Goal: Transaction & Acquisition: Purchase product/service

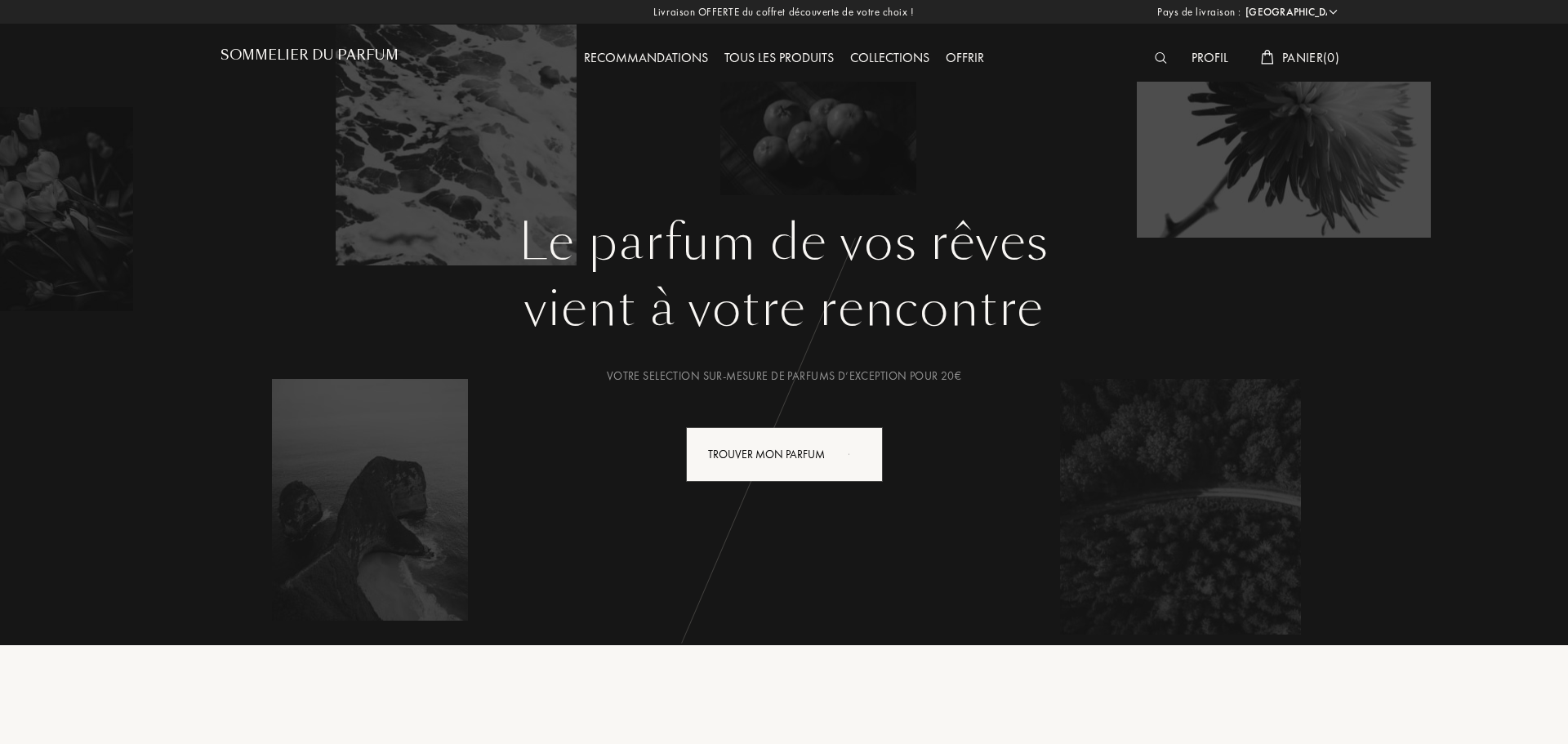
select select "FR"
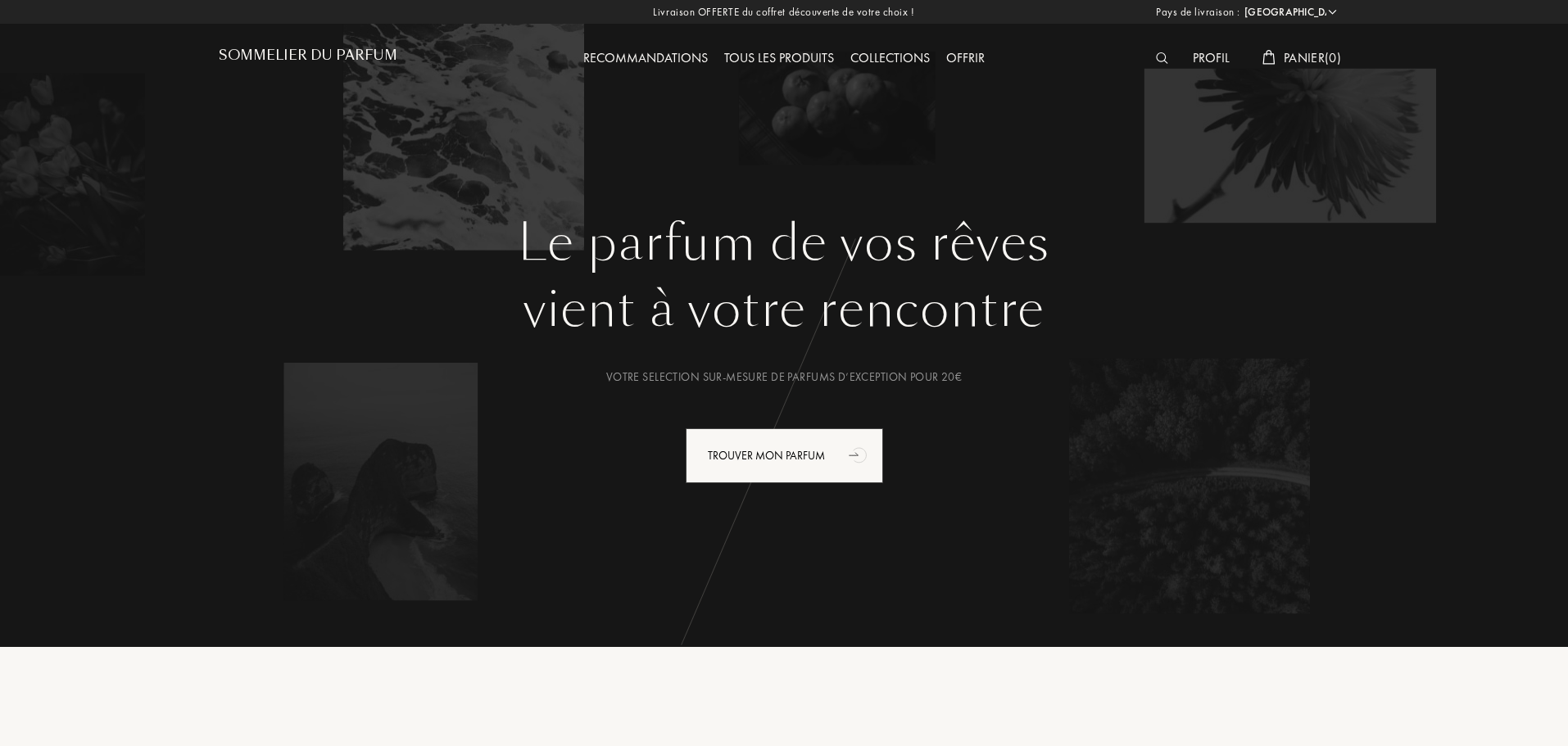
click at [1156, 58] on img at bounding box center [1162, 58] width 13 height 12
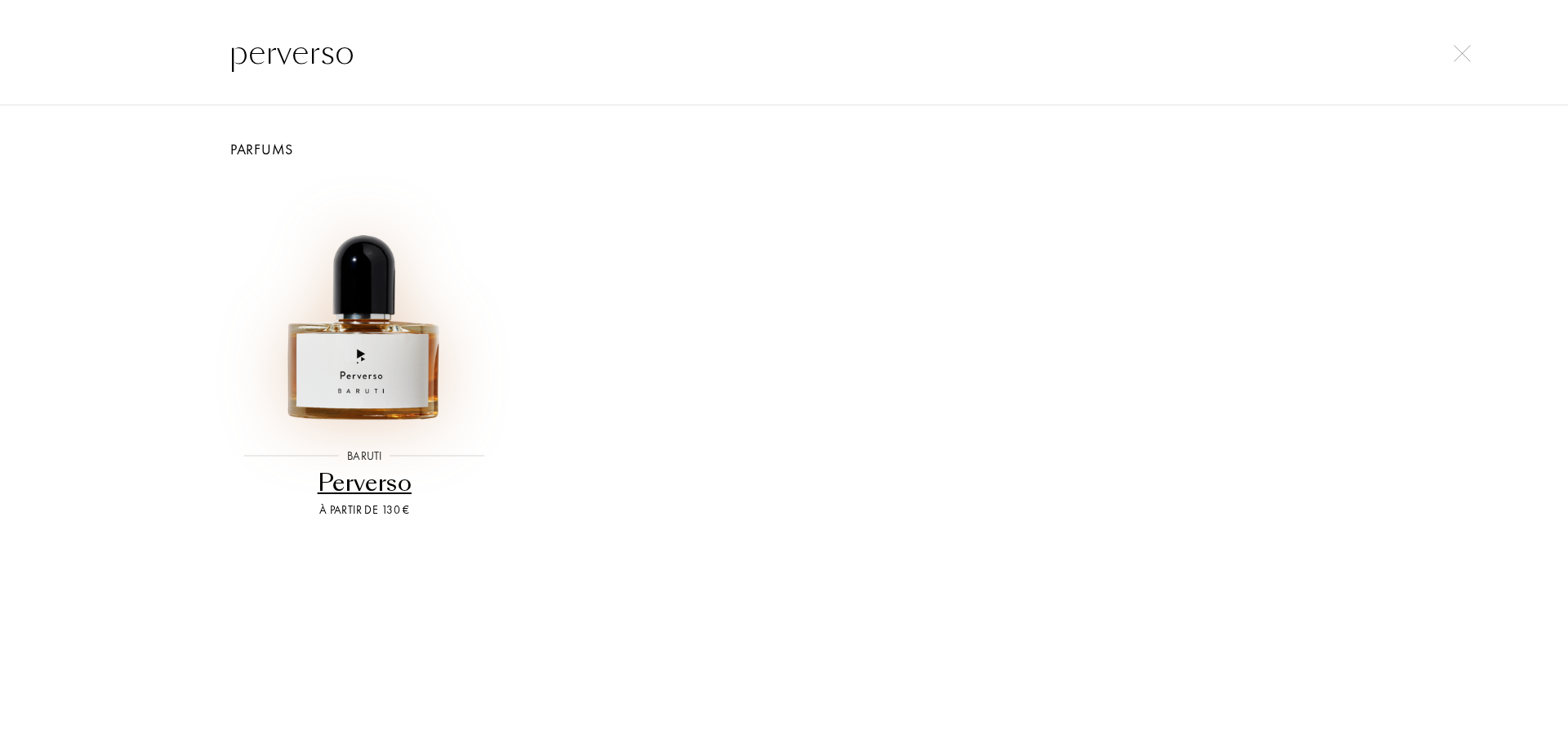
type input "perverso"
click at [397, 366] on img at bounding box center [365, 304] width 252 height 252
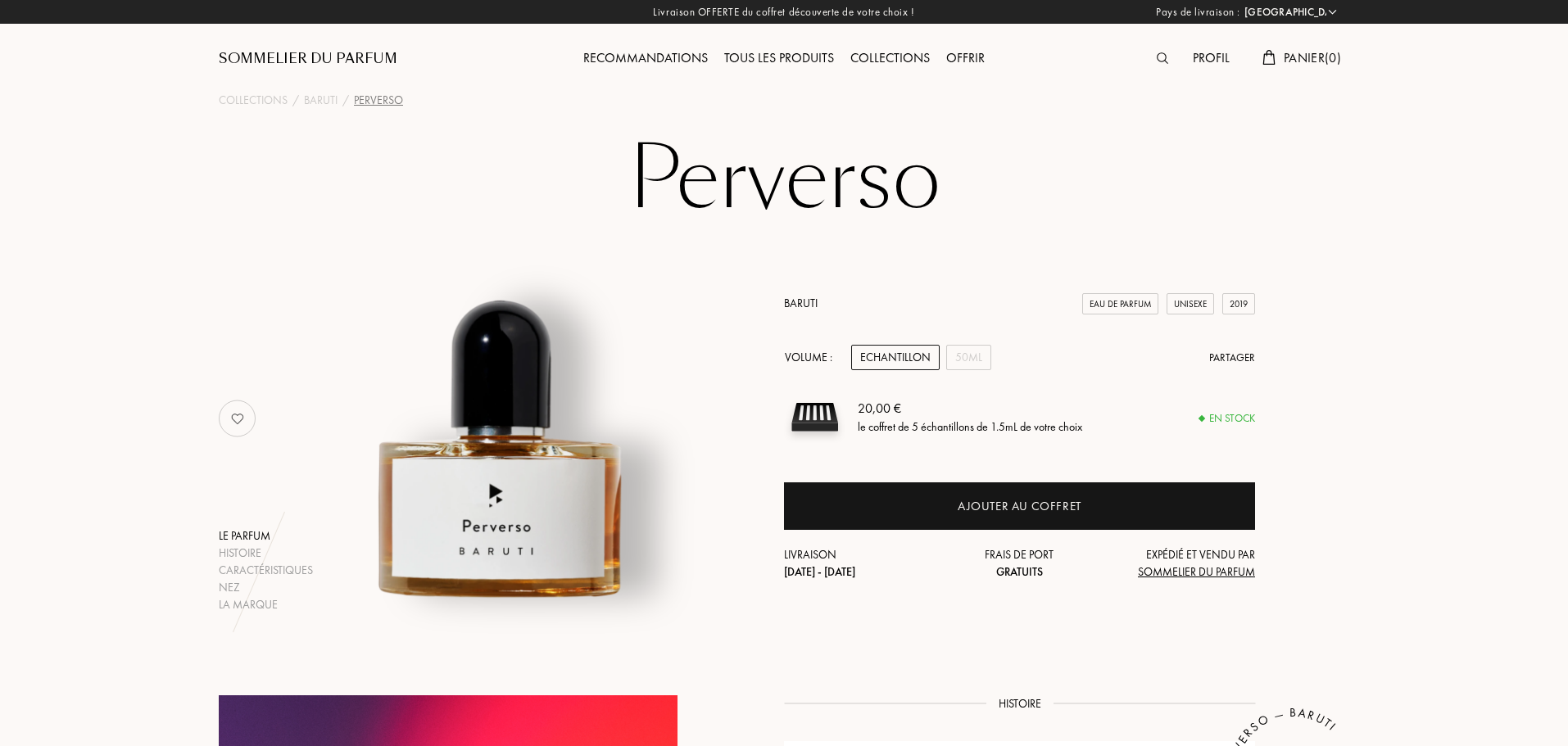
select select "FR"
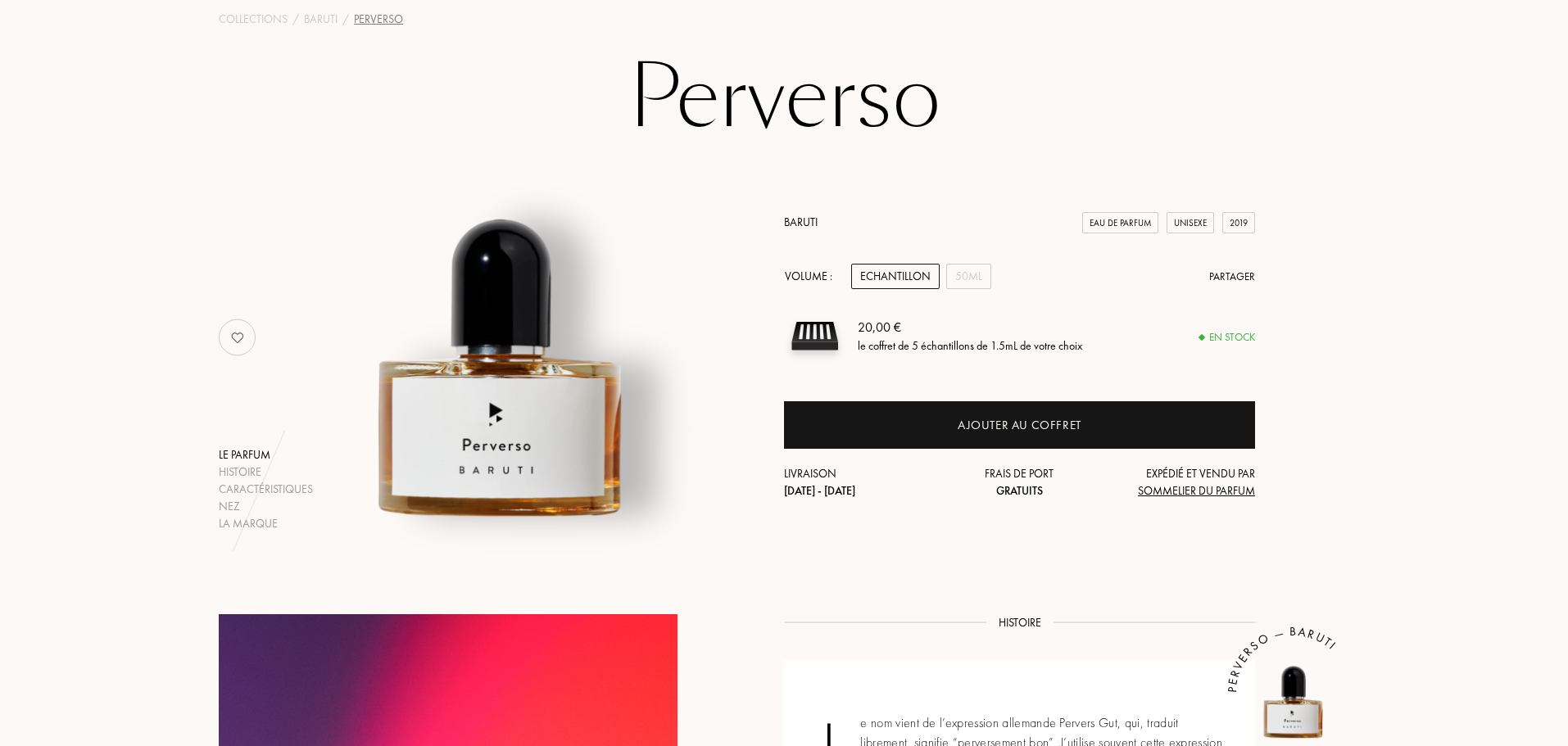
scroll to position [81, 0]
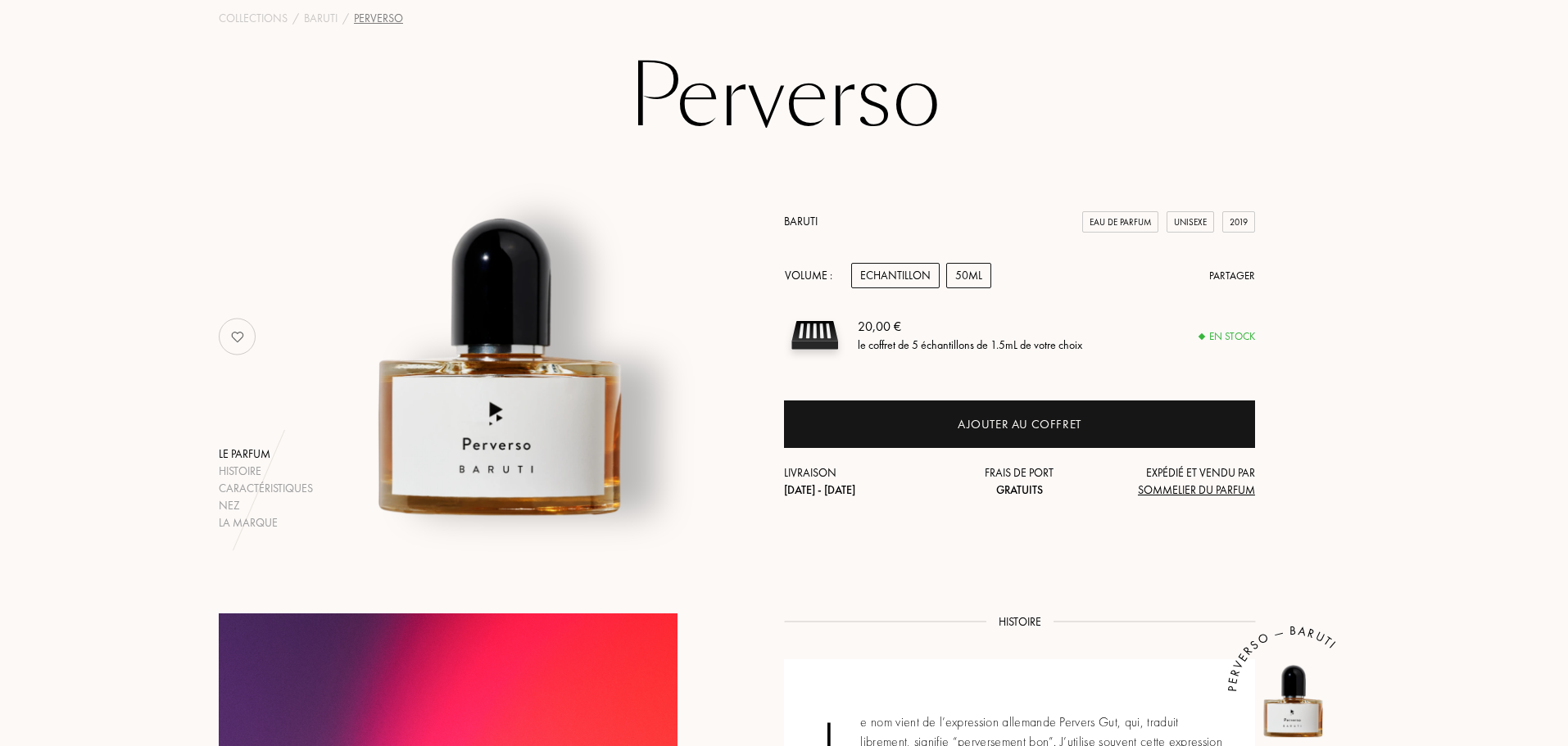
click at [958, 270] on div "50mL" at bounding box center [969, 275] width 45 height 25
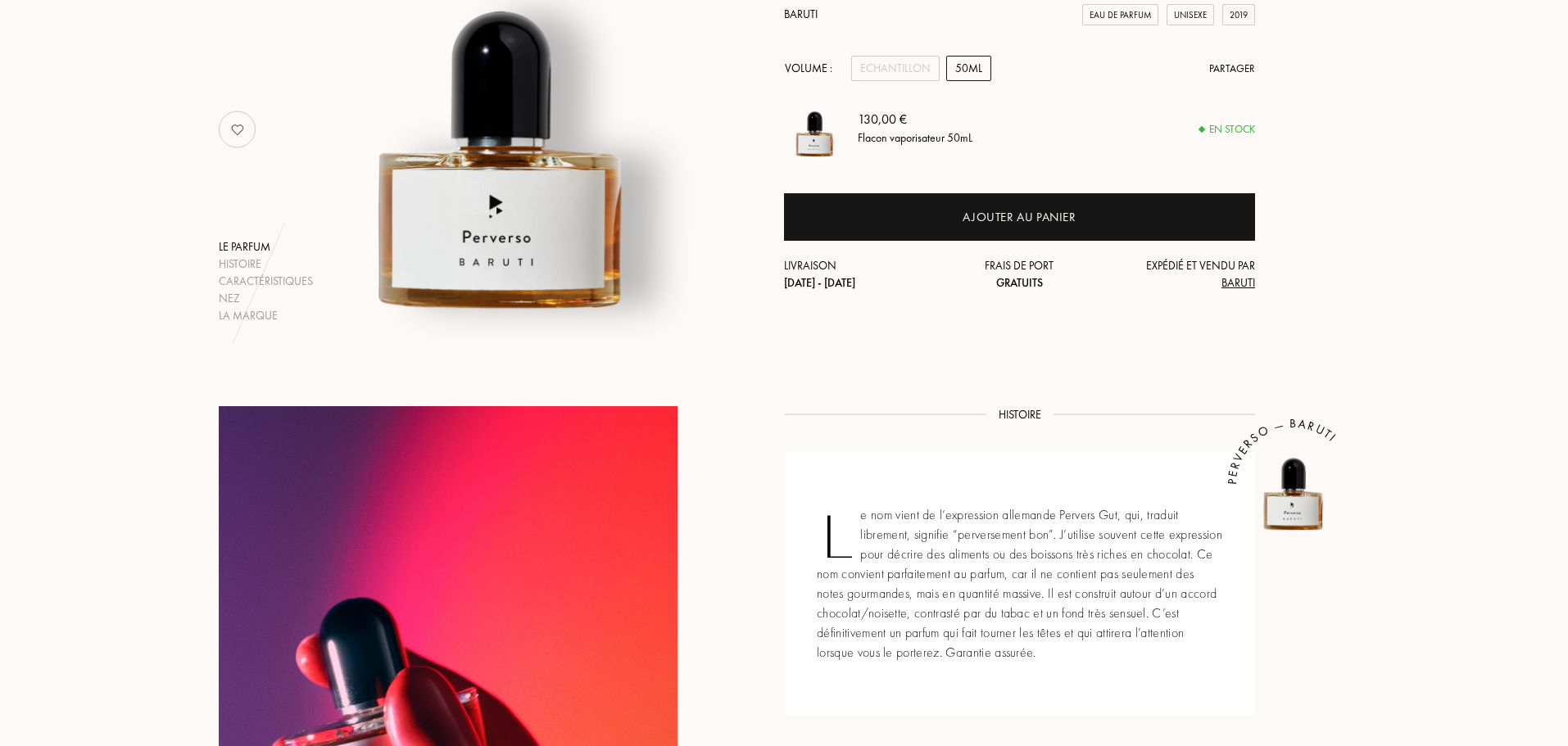
scroll to position [245, 0]
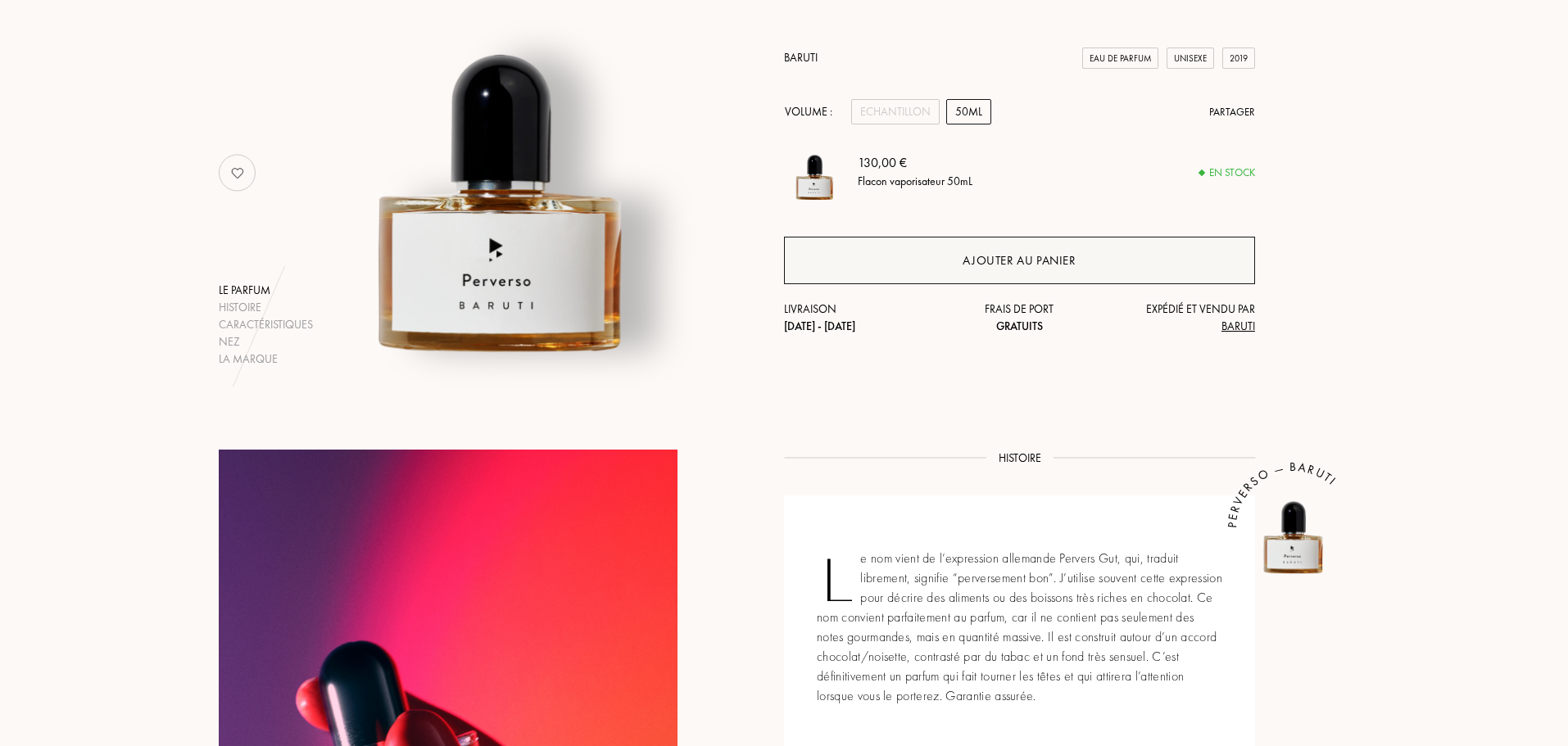
click at [950, 253] on div "Ajouter au panier" at bounding box center [1020, 260] width 471 height 47
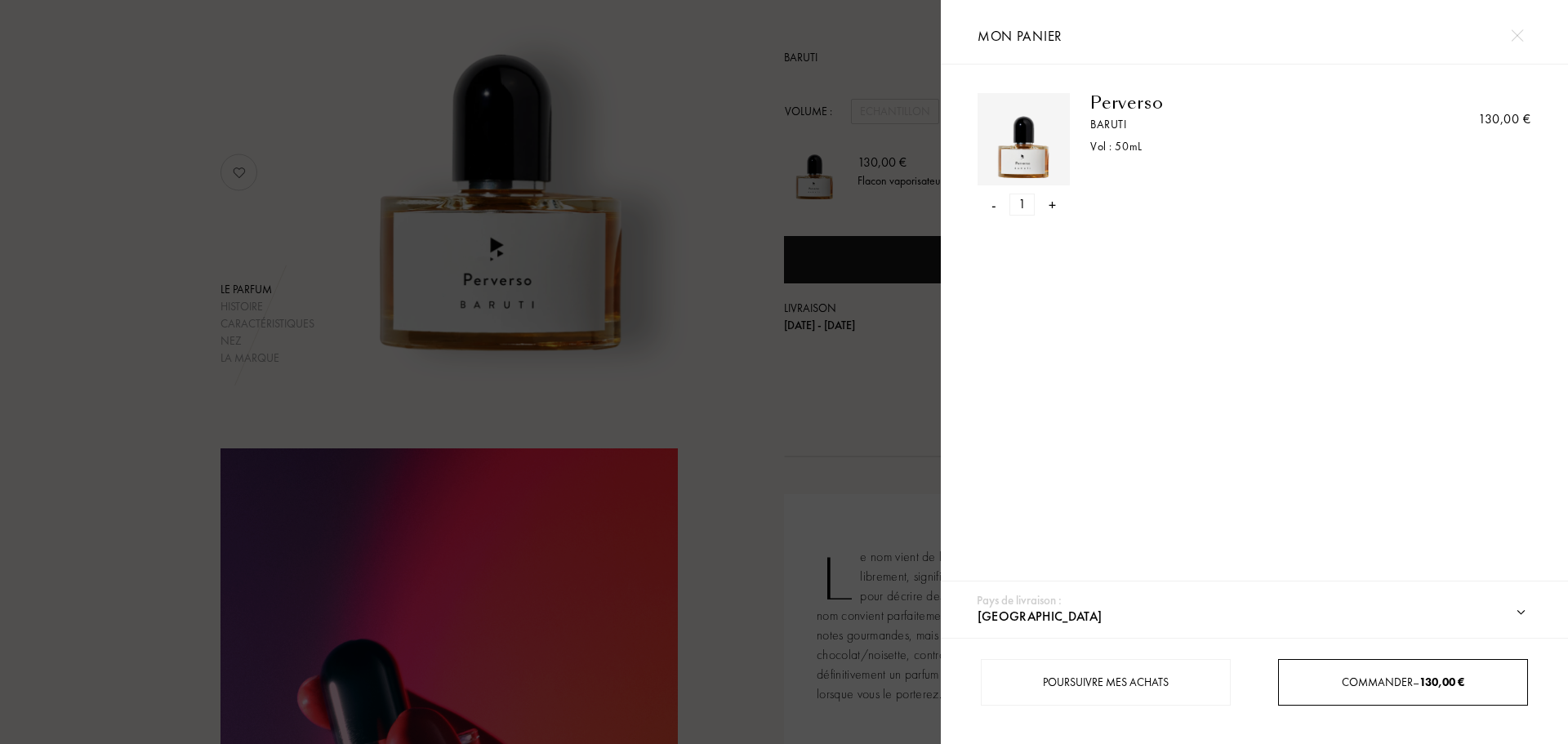
click at [1373, 680] on span "Commander – 130,00 €" at bounding box center [1403, 681] width 122 height 14
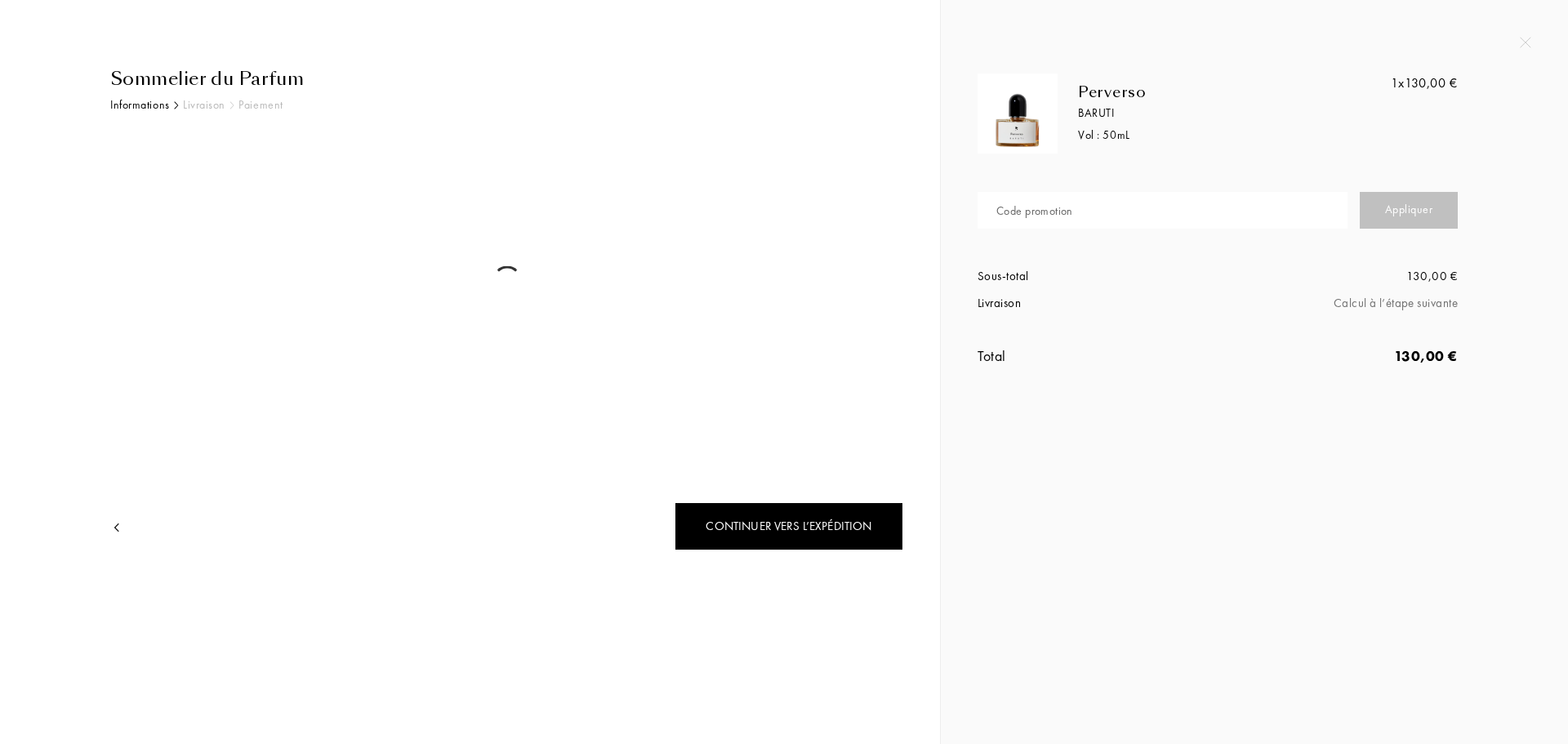
select select "FR"
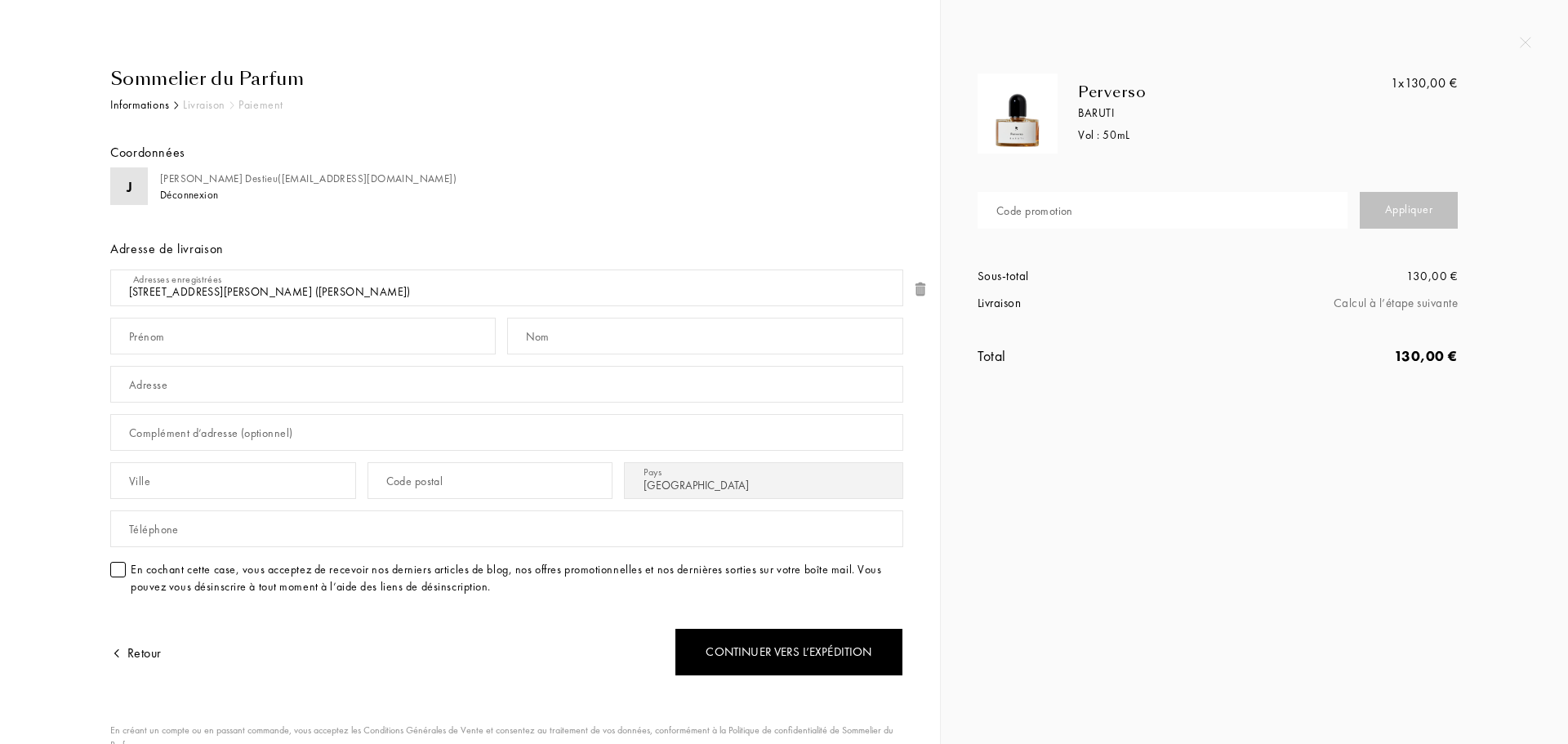
click at [1090, 215] on input "text" at bounding box center [1162, 210] width 370 height 37
paste input "JSBRZ-4RLXN"
type input "JSBRZ-4RLXN"
click at [1439, 224] on div "Appliquer" at bounding box center [1409, 210] width 98 height 37
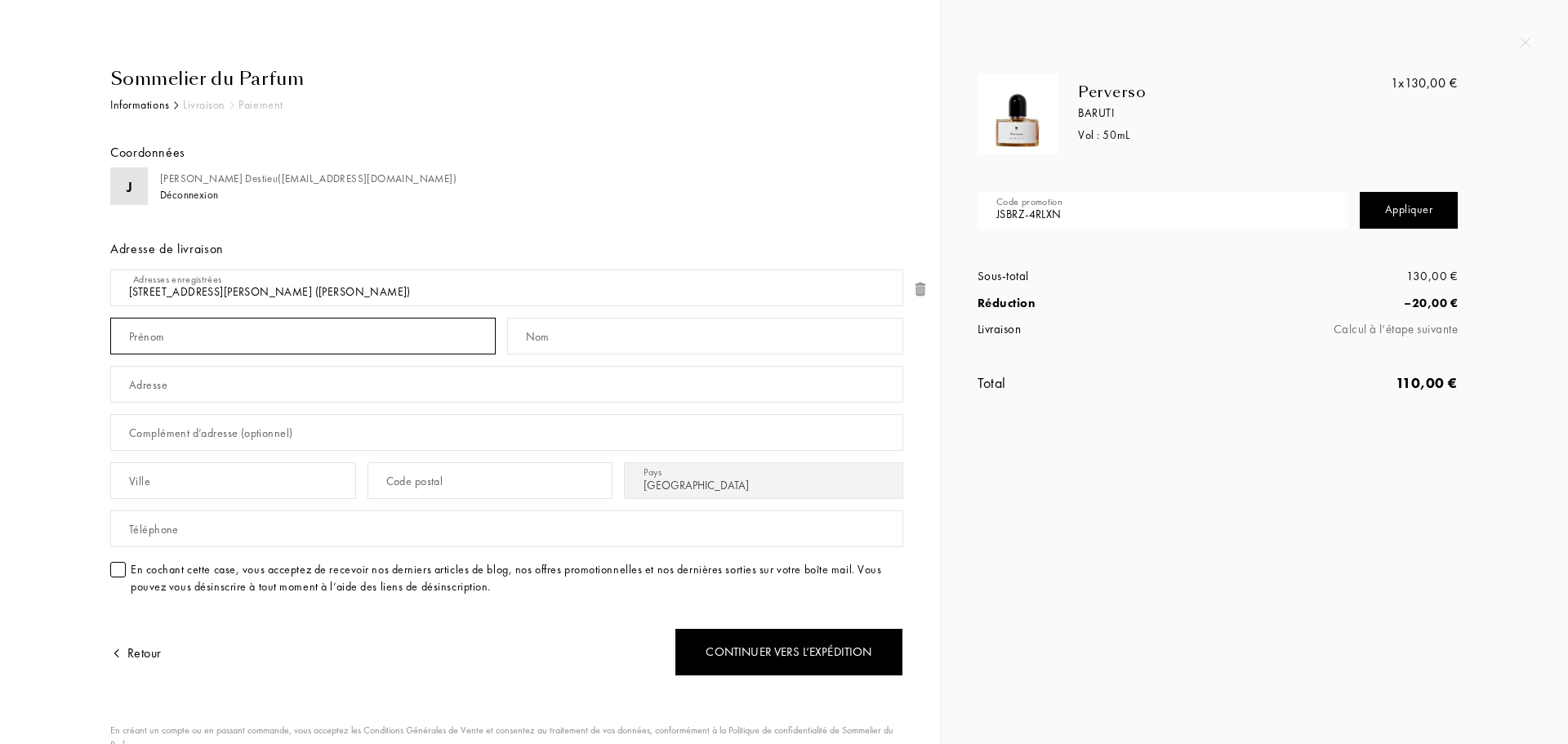
click at [239, 338] on input "text" at bounding box center [302, 336] width 385 height 37
type input "[PERSON_NAME]"
type input "Destieu"
type input "62 rue vasco de gama"
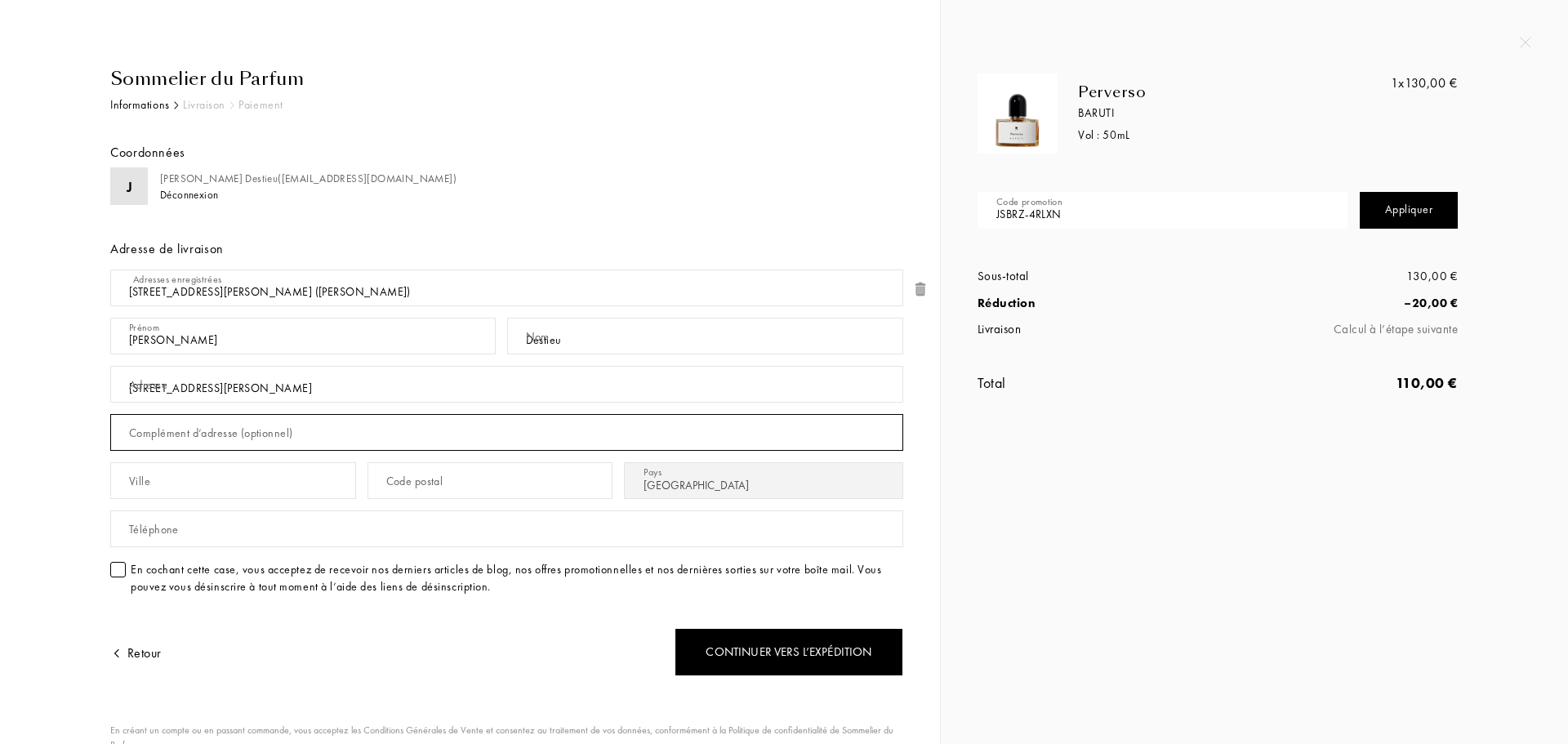
type input "laisser au gardien"
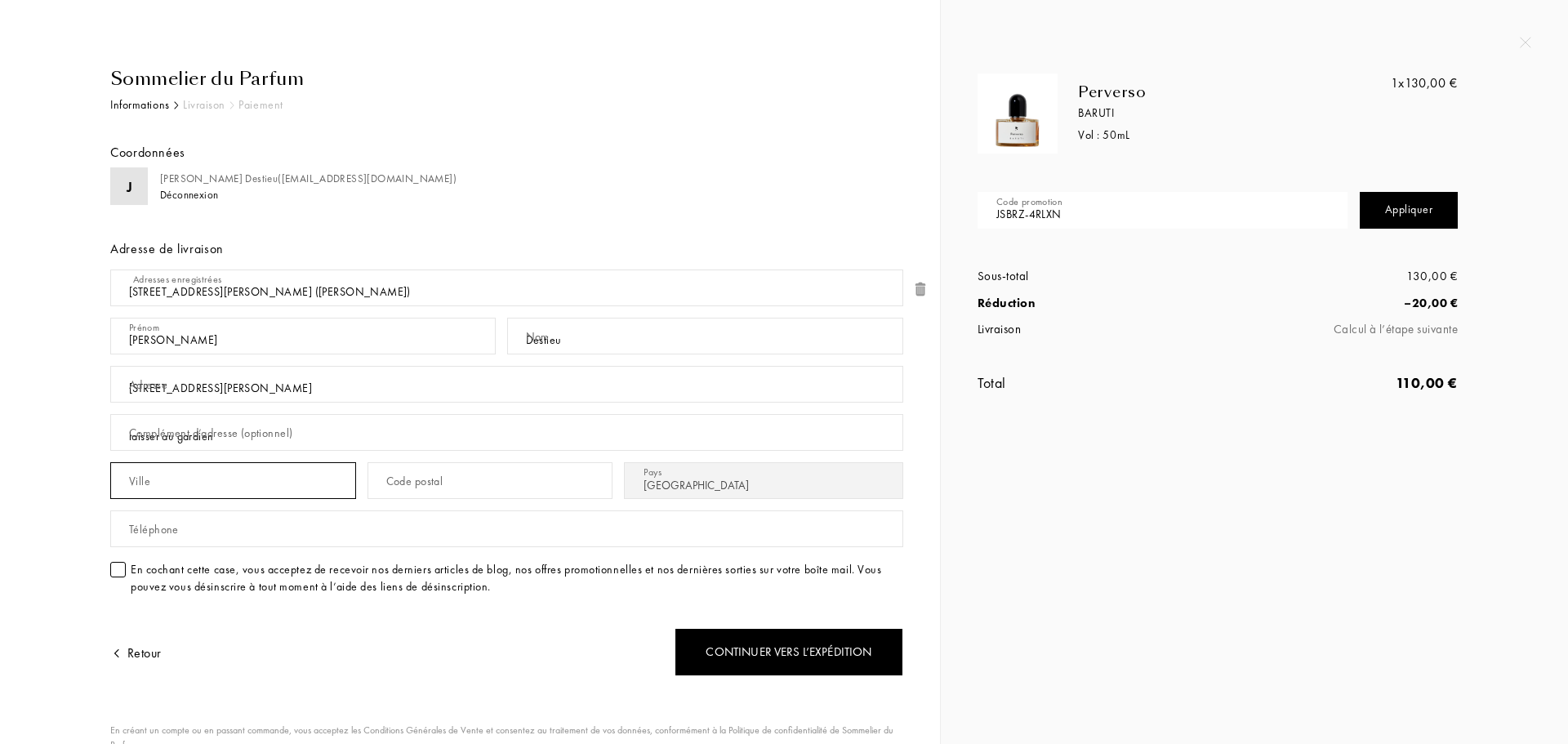
type input "Paris"
type input "75015"
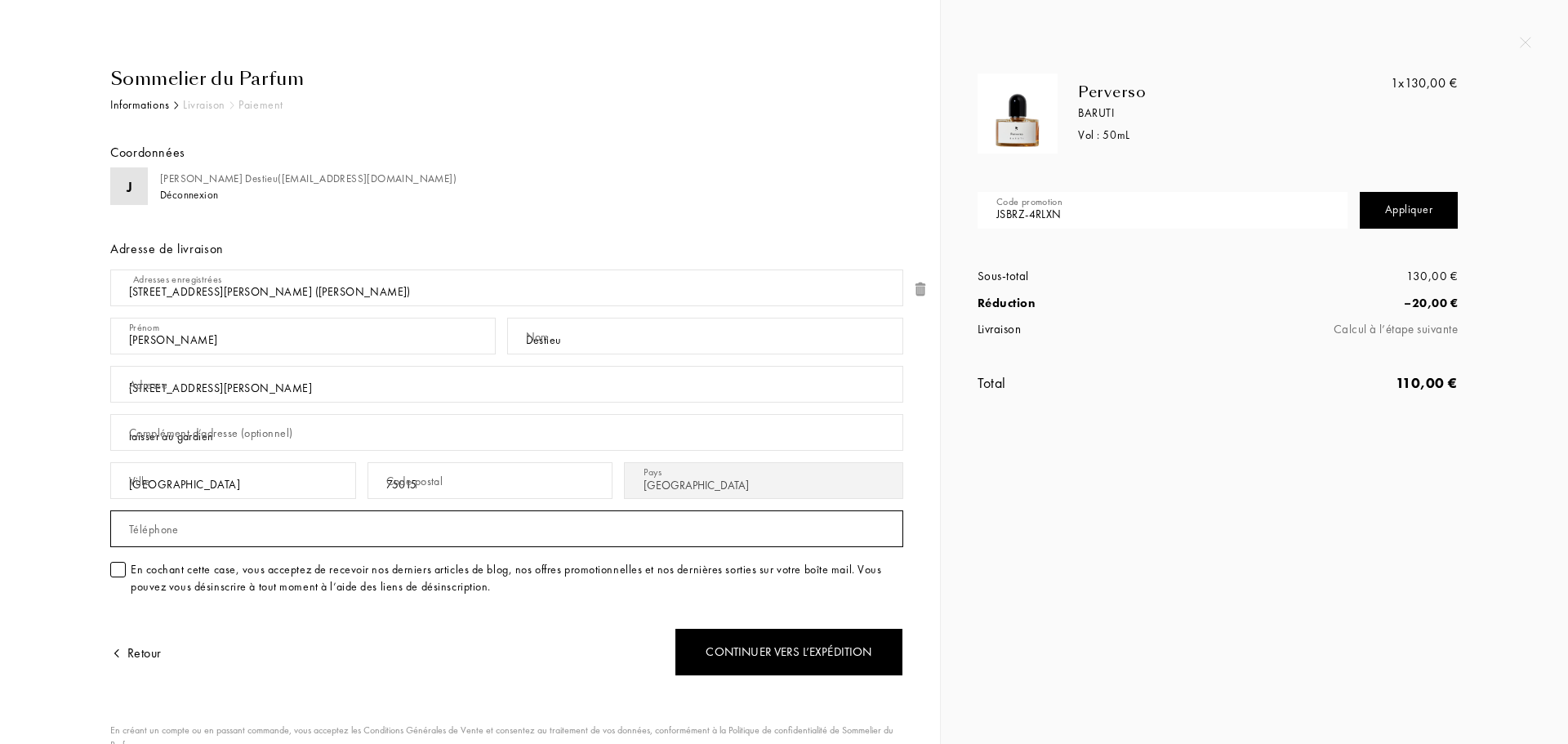
type input "0660098524"
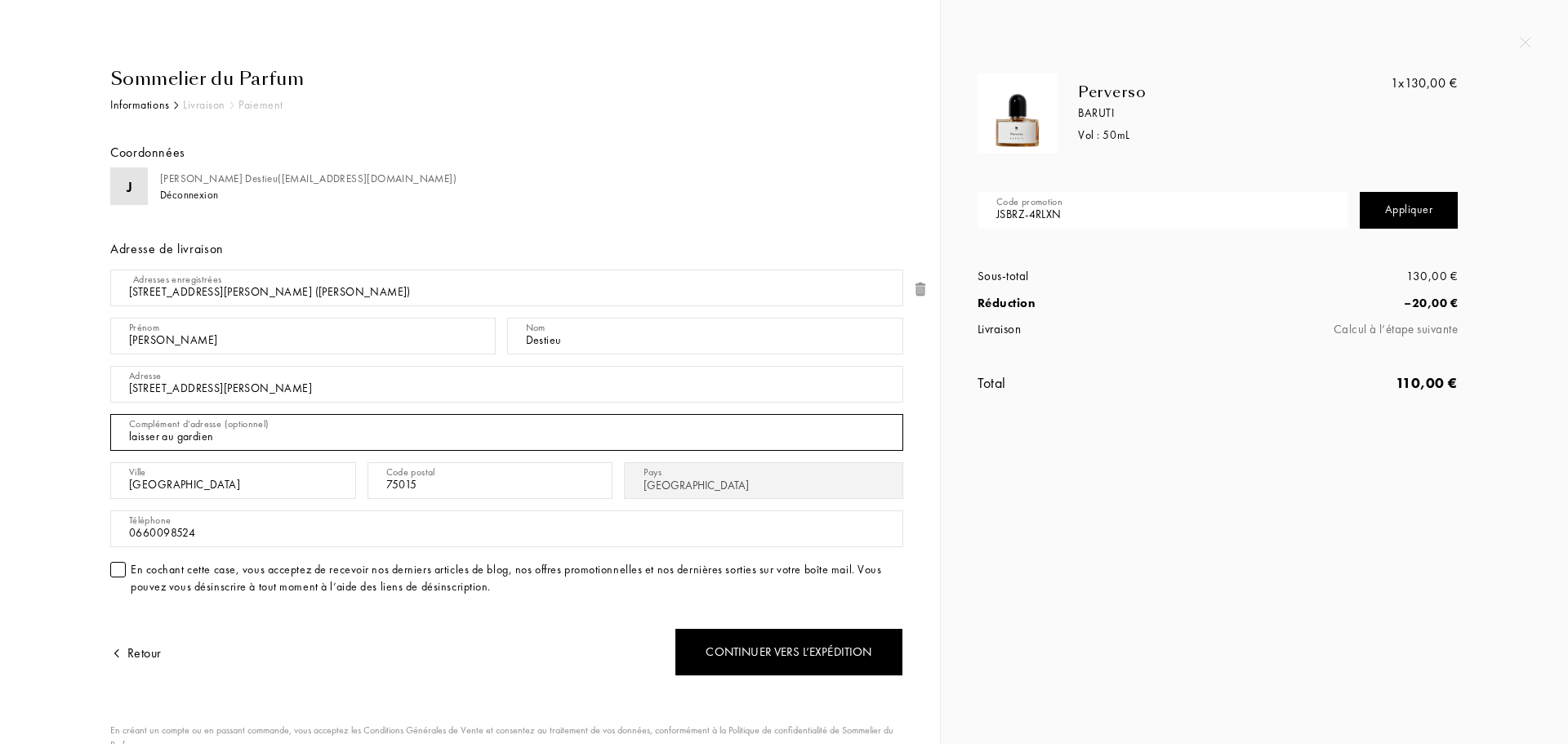
drag, startPoint x: 253, startPoint y: 443, endPoint x: 109, endPoint y: 425, distance: 145.1
click at [109, 425] on div "Sommelier du Parfum Informations Livraison Paiement Coordonnées J Julien Destie…" at bounding box center [500, 471] width 805 height 811
click at [114, 566] on div at bounding box center [117, 569] width 15 height 15
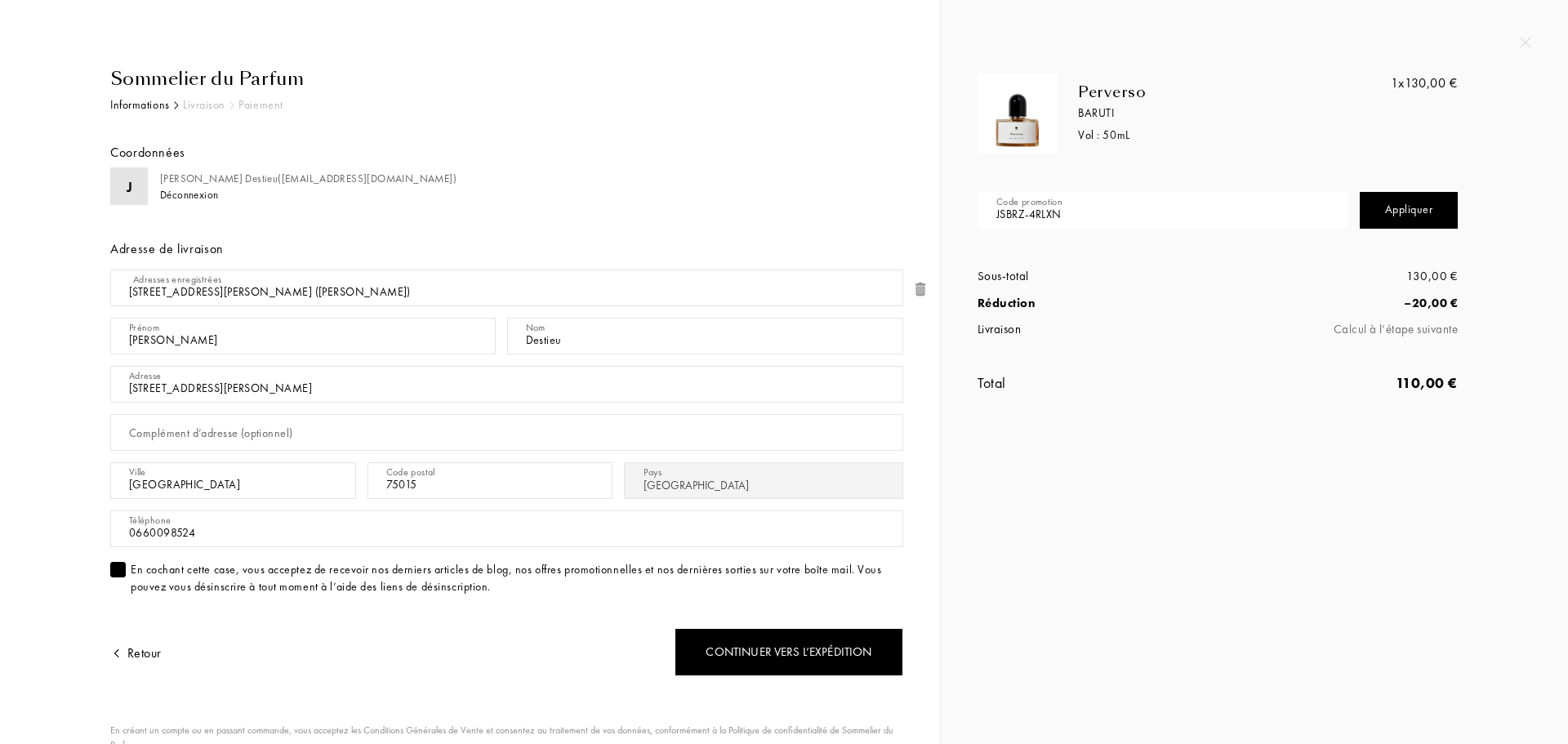
click at [138, 81] on div "Sommelier du Parfum" at bounding box center [507, 79] width 793 height 27
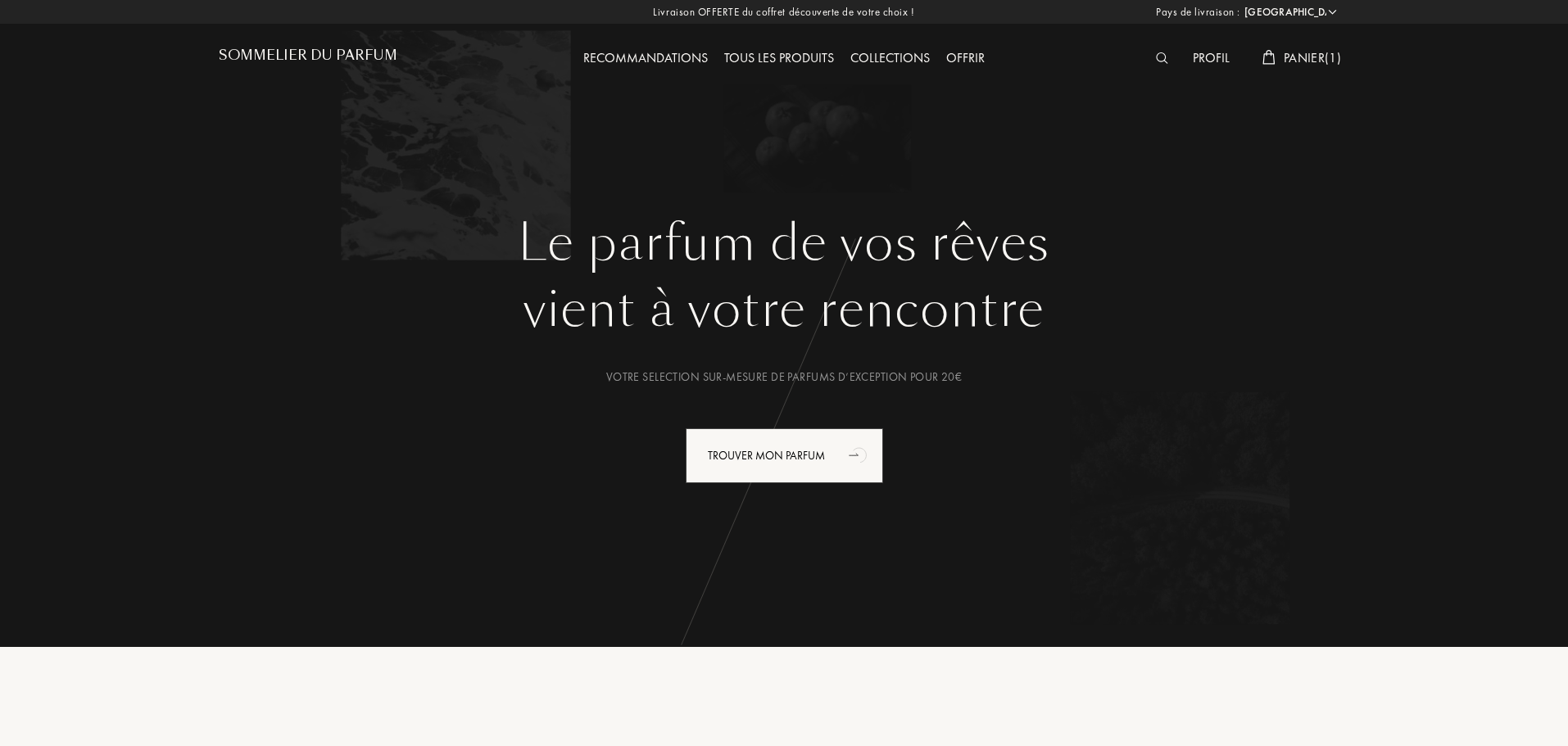
select select "FR"
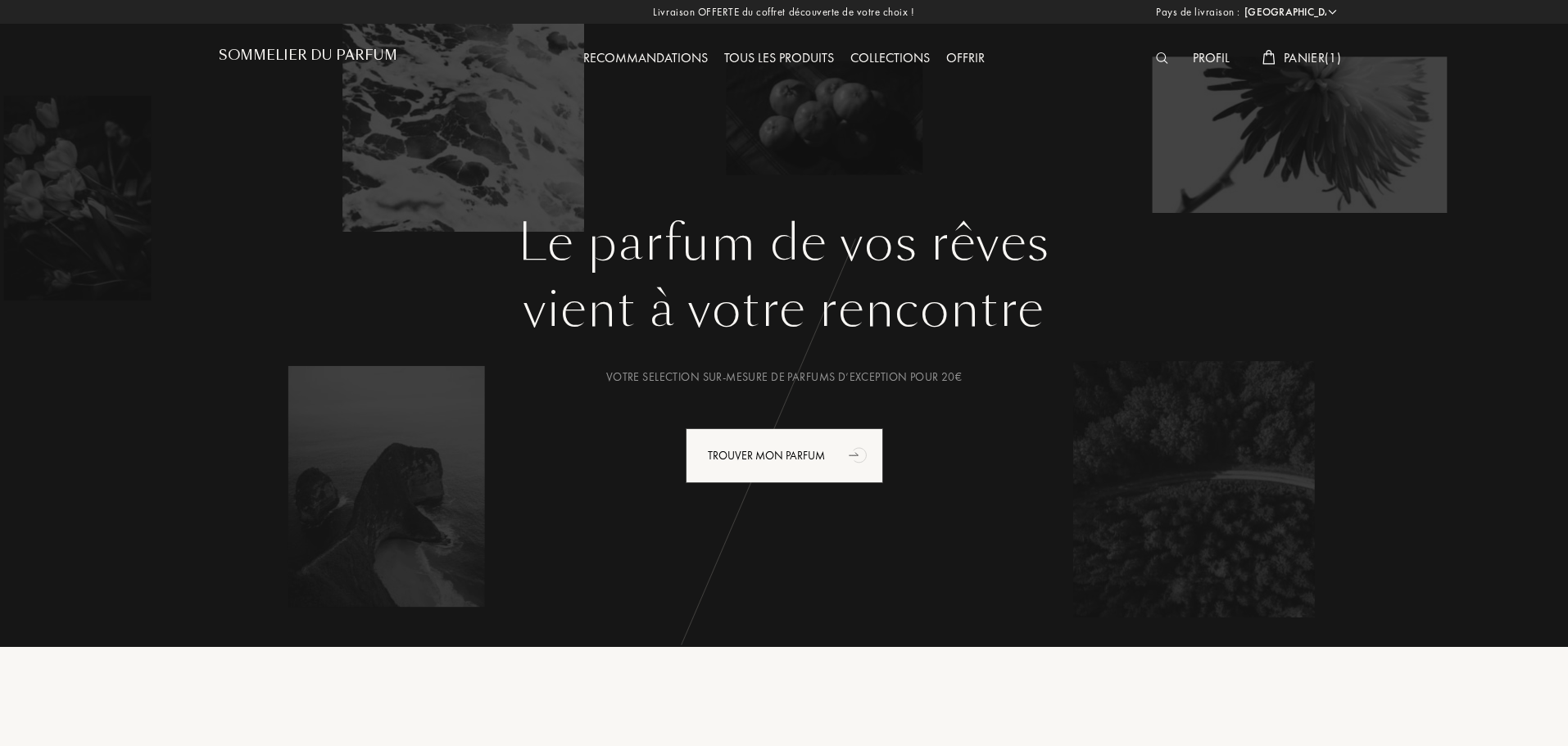
click at [1161, 53] on img at bounding box center [1162, 58] width 13 height 12
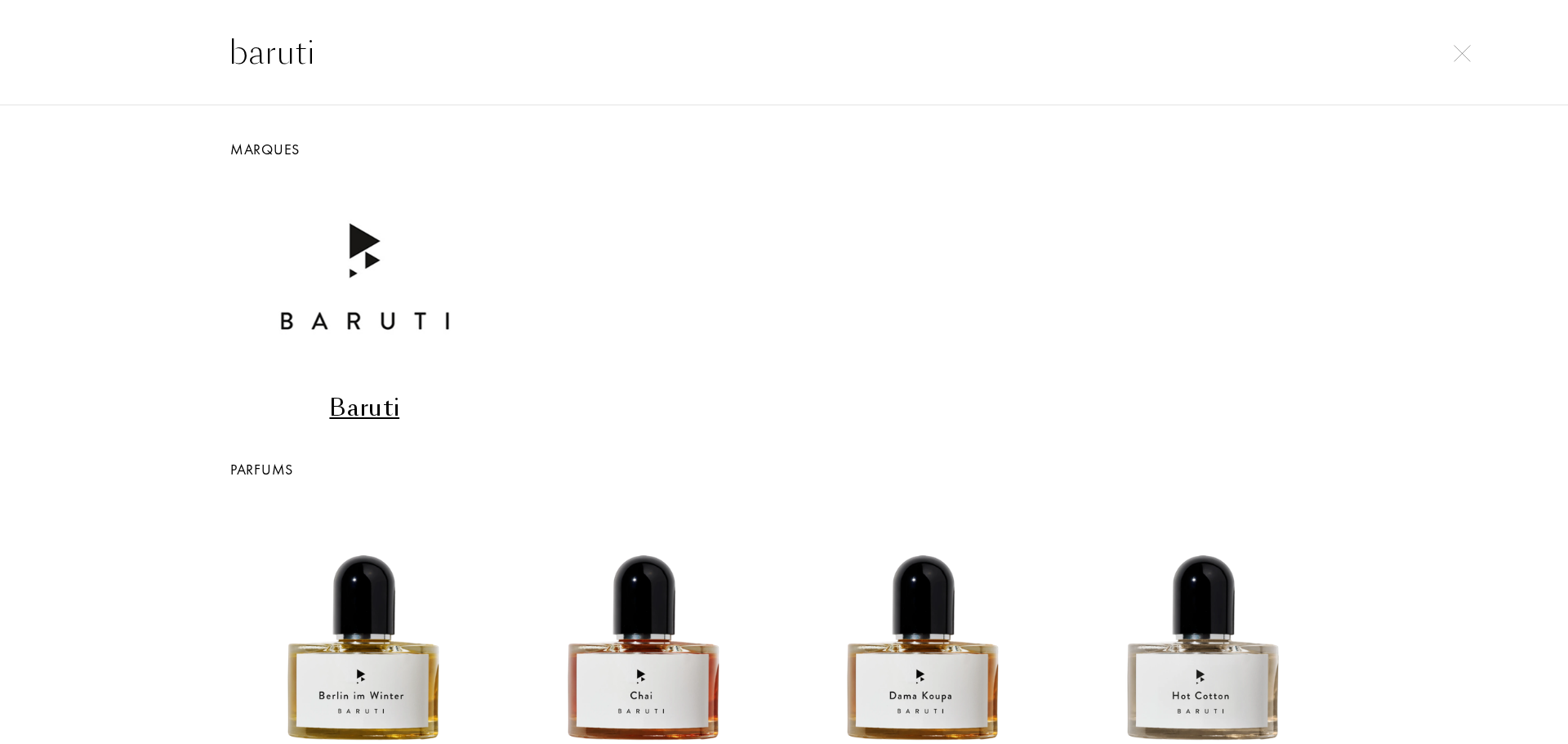
type input "baruti"
click at [341, 28] on input "baruti" at bounding box center [784, 52] width 1176 height 49
drag, startPoint x: 356, startPoint y: 43, endPoint x: 195, endPoint y: 53, distance: 161.3
click at [195, 53] on div "baruti" at bounding box center [784, 52] width 1568 height 106
click at [1459, 52] on img at bounding box center [1462, 53] width 17 height 17
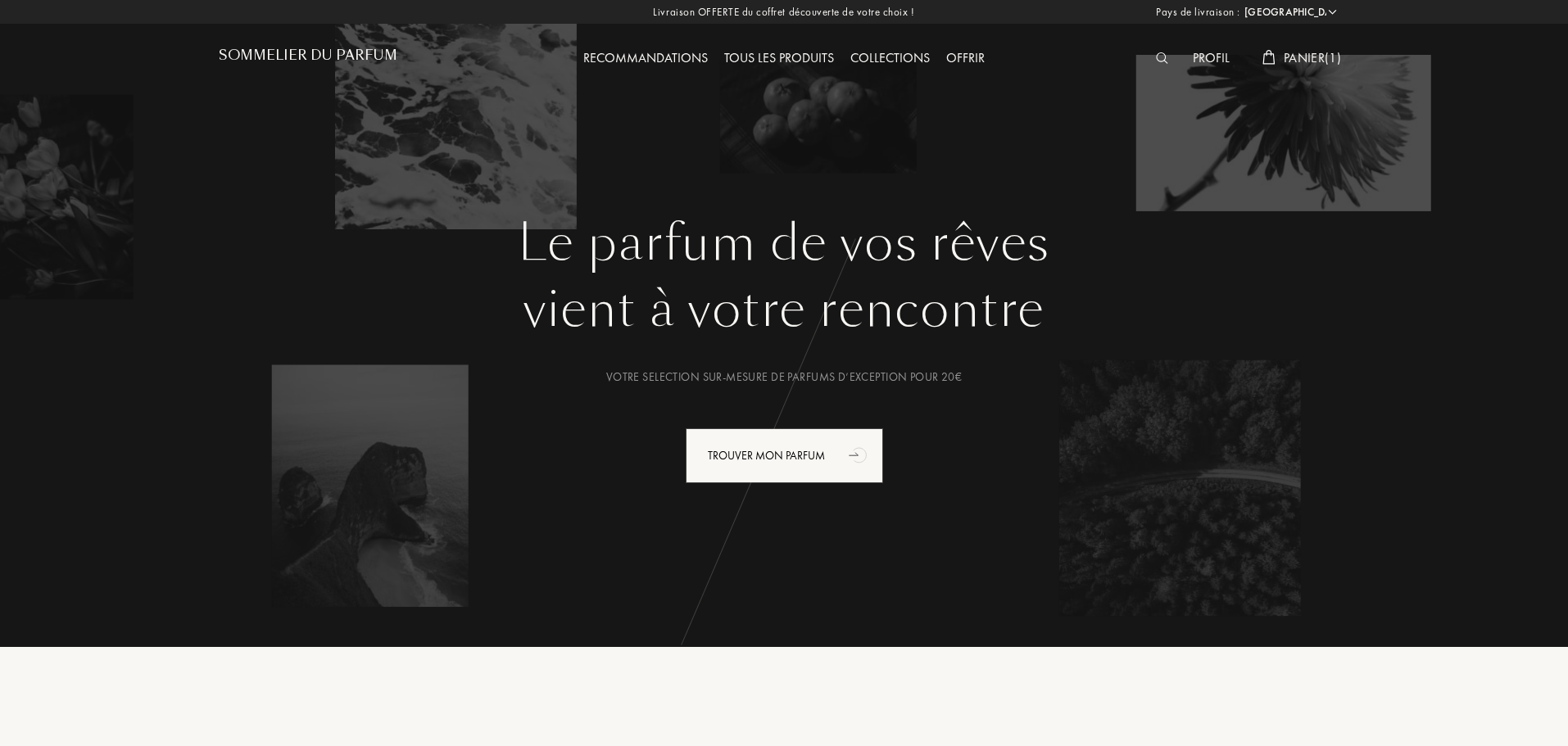
click at [796, 54] on div "Tous les produits" at bounding box center [779, 59] width 126 height 21
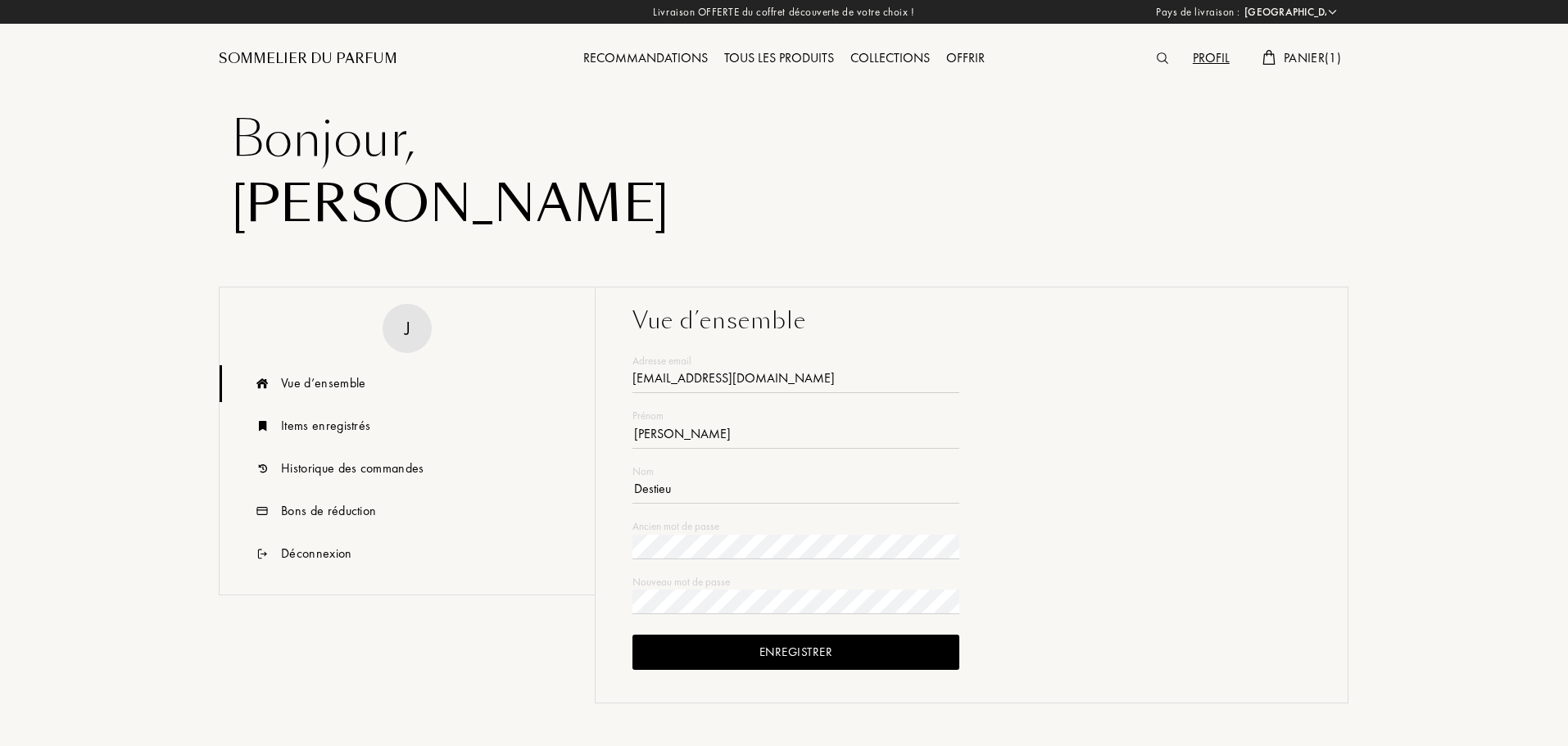
select select "FR"
click at [345, 476] on div "Historique des commandes" at bounding box center [353, 468] width 143 height 20
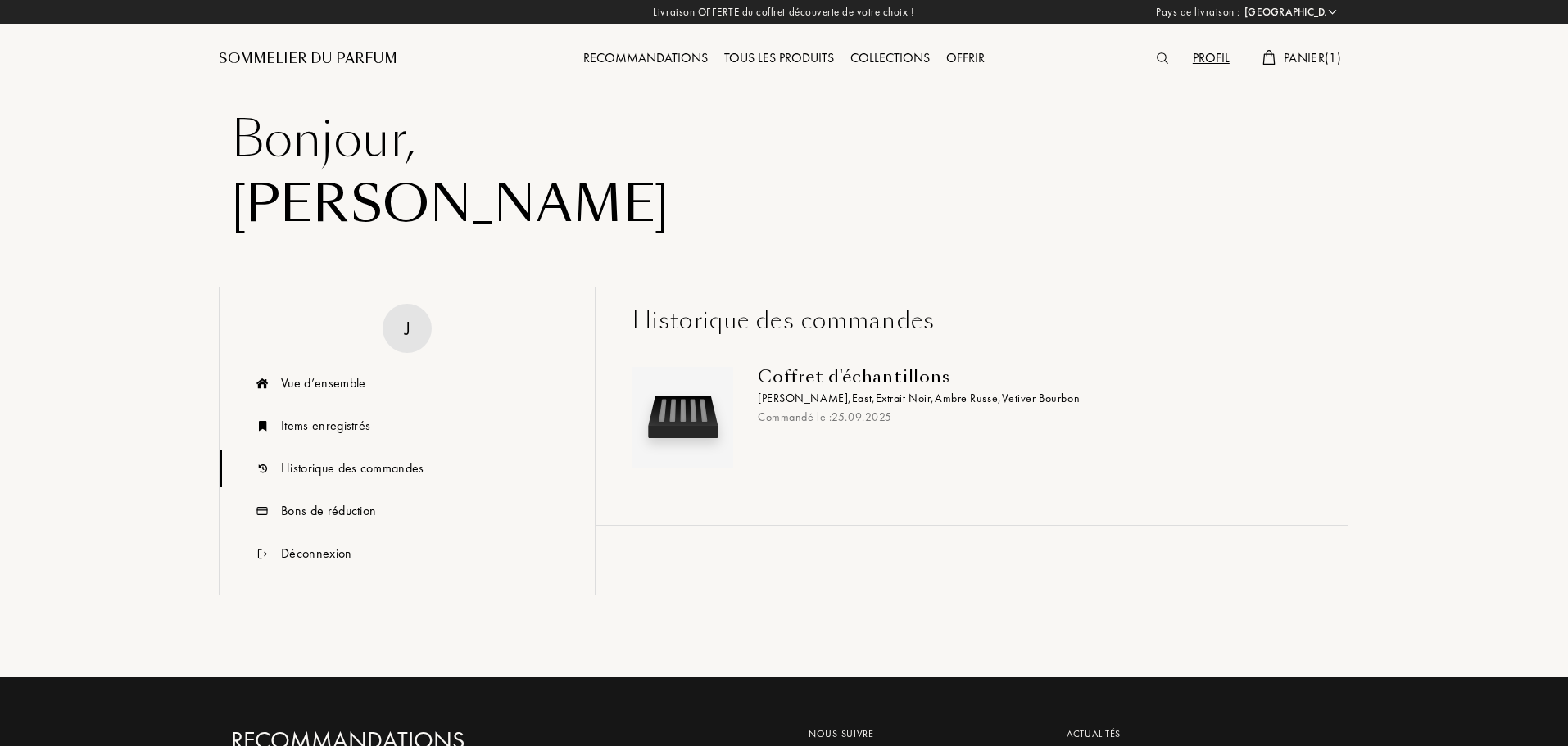
click at [1159, 55] on img at bounding box center [1162, 58] width 12 height 12
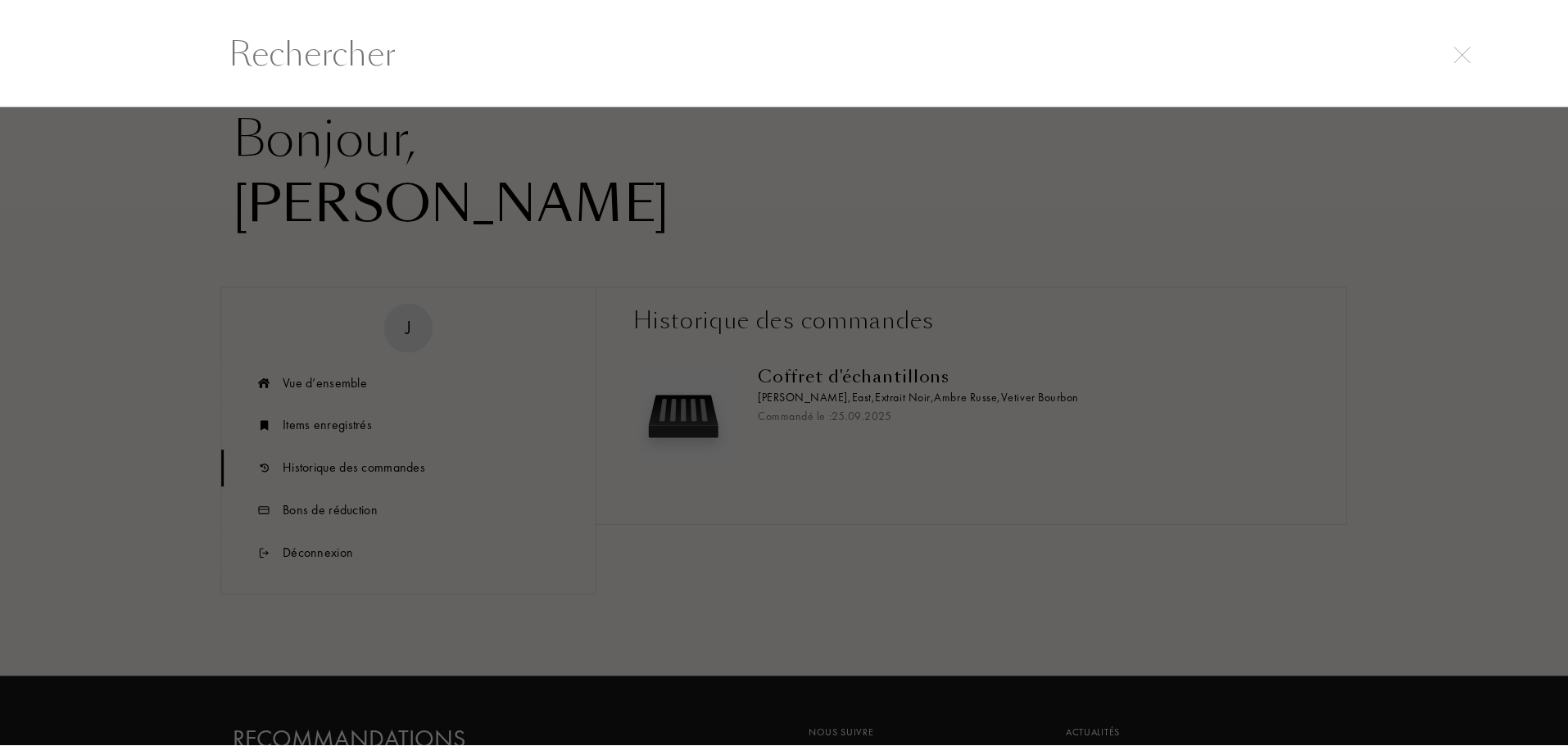
scroll to position [1, 0]
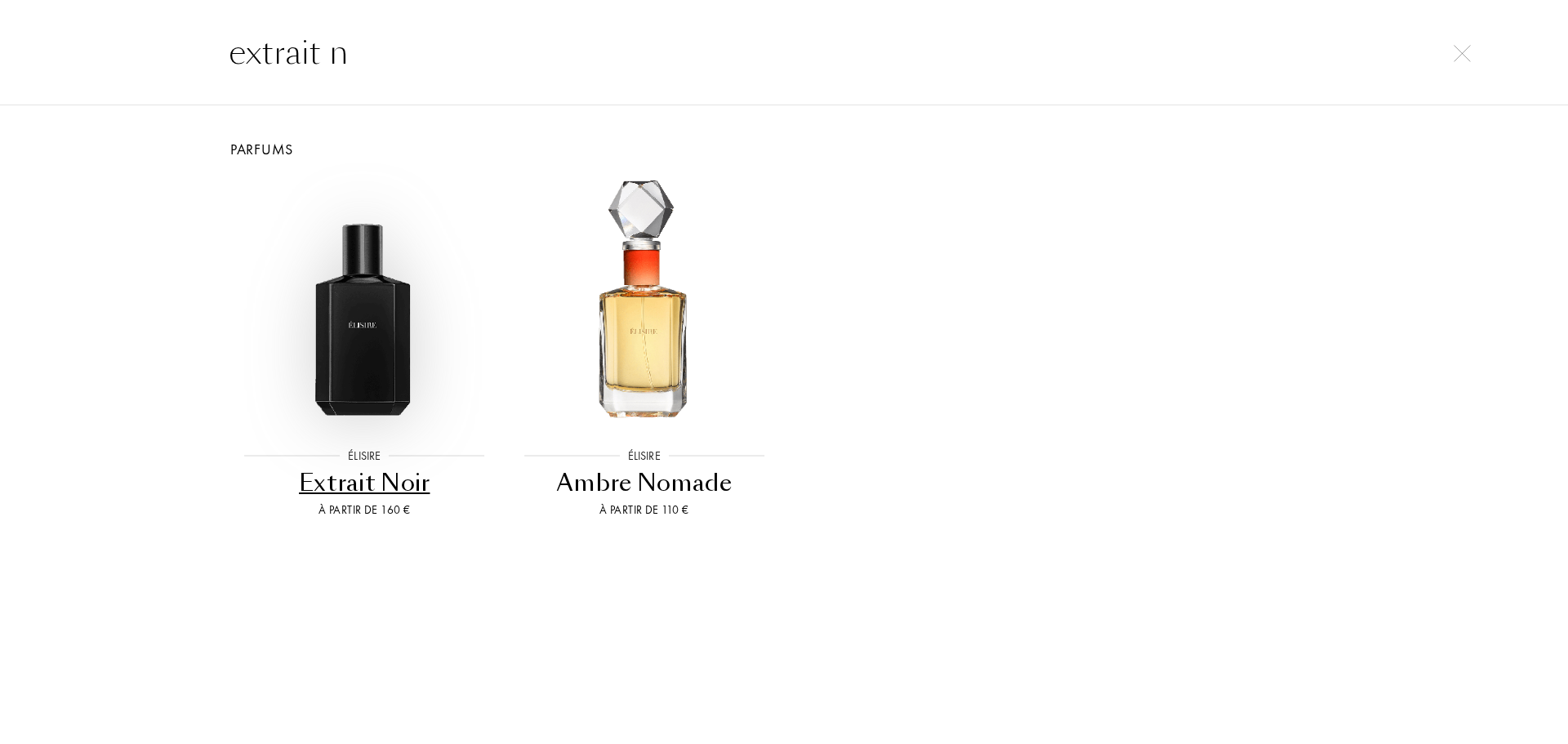
type input "extrait n"
click at [337, 328] on img at bounding box center [365, 304] width 252 height 252
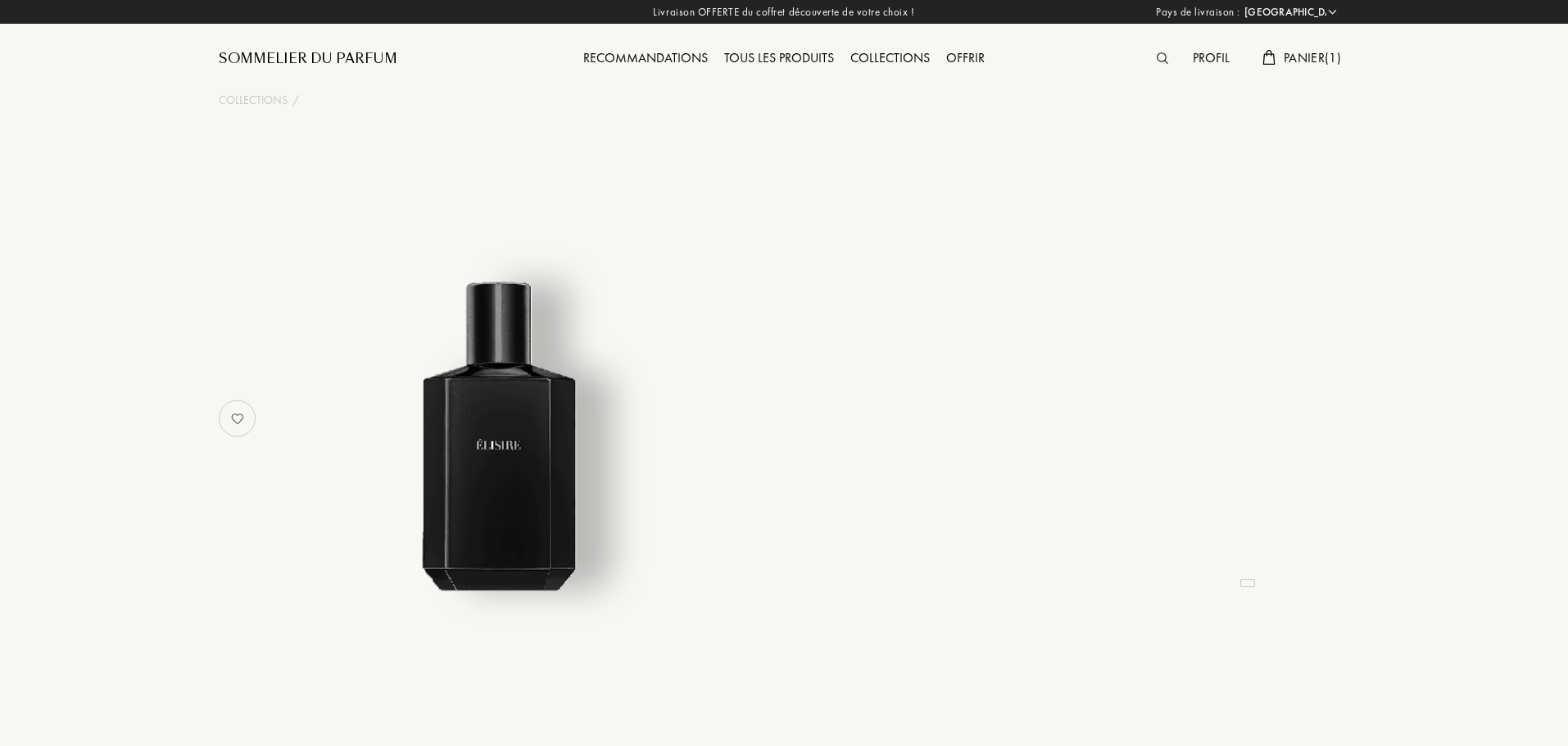
select select "FR"
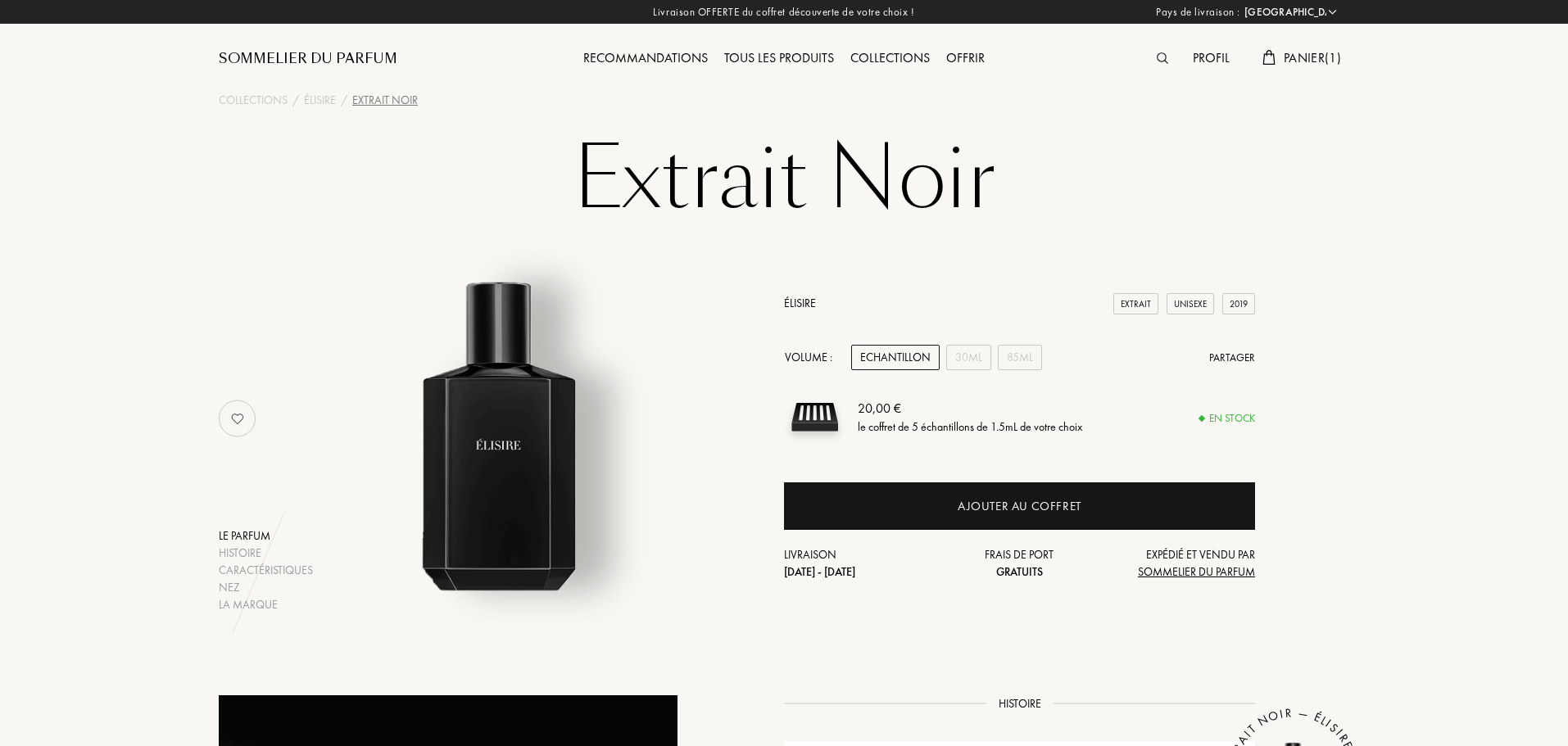
scroll to position [81, 0]
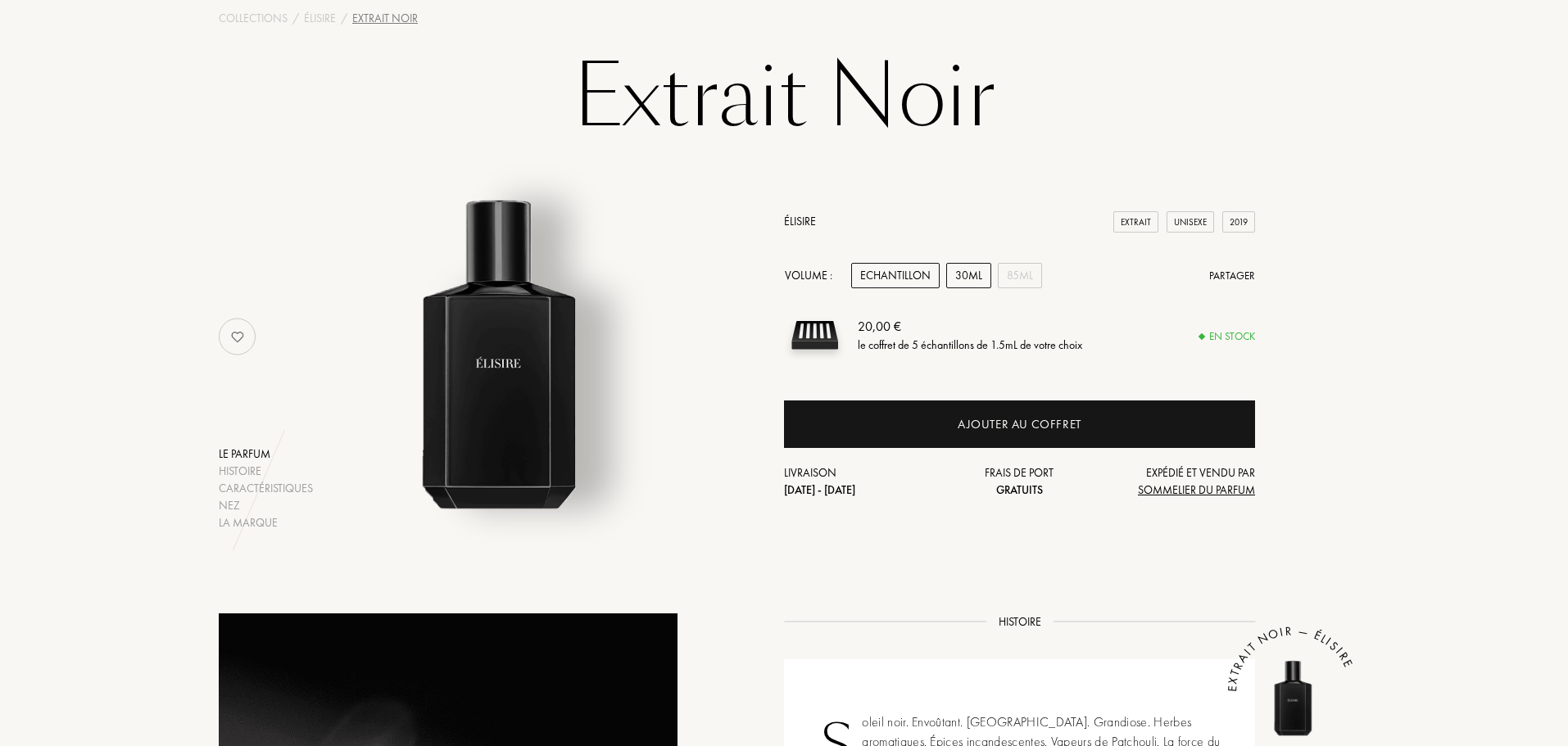
click at [958, 276] on div "30mL" at bounding box center [969, 275] width 45 height 25
click at [1010, 276] on div "85mL" at bounding box center [1019, 275] width 44 height 25
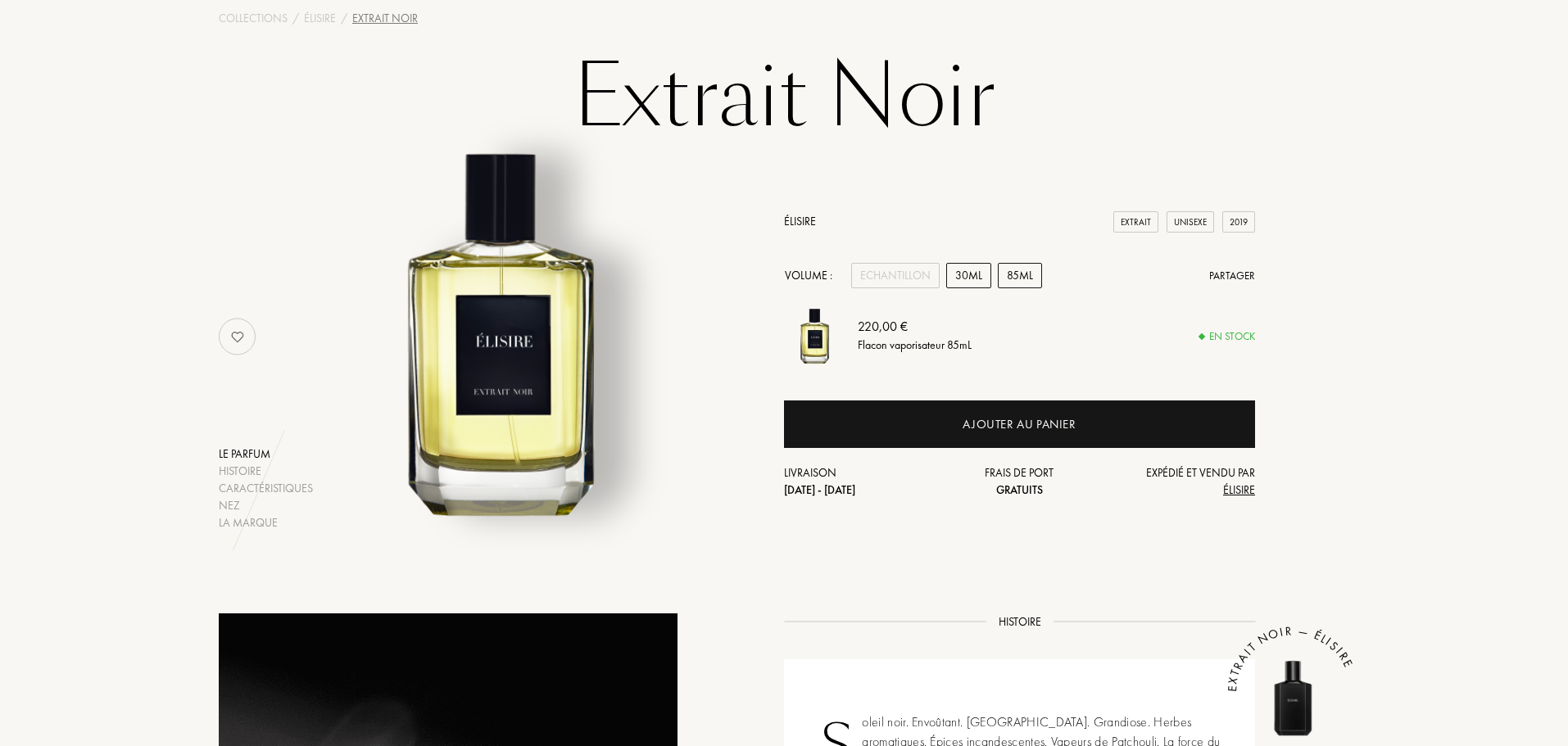
click at [978, 269] on div "30mL" at bounding box center [969, 275] width 45 height 25
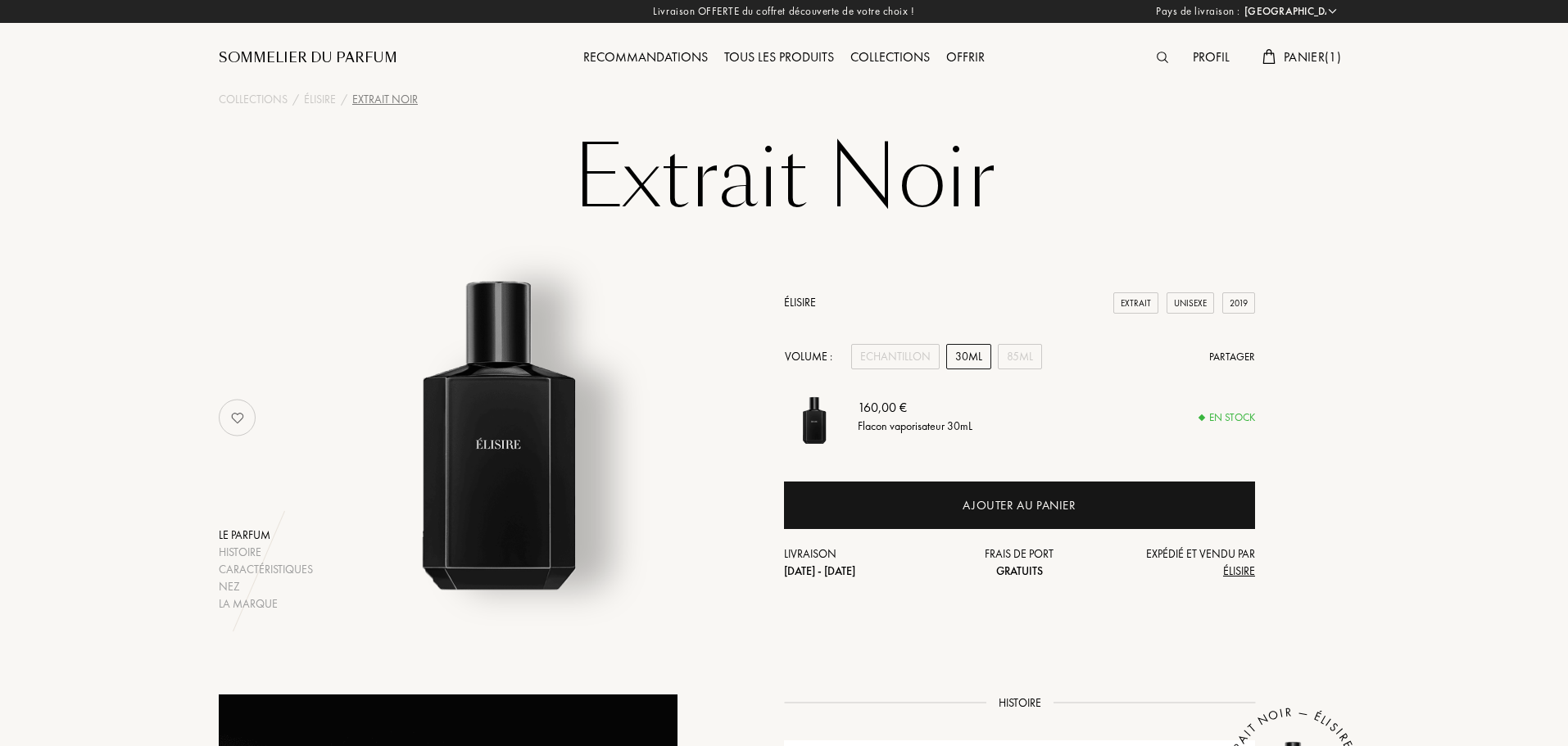
scroll to position [0, 0]
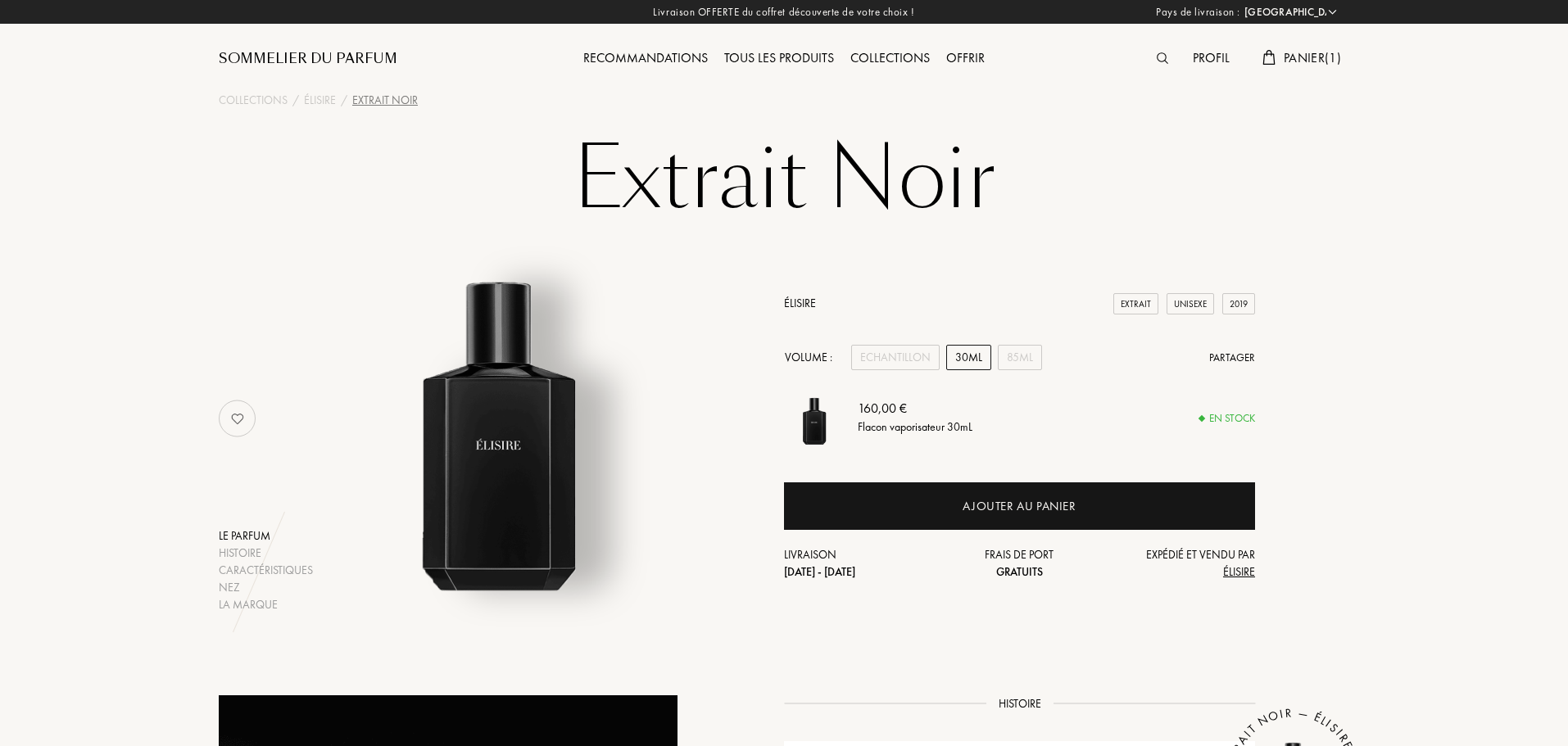
click at [1200, 54] on div "Profil" at bounding box center [1210, 59] width 53 height 21
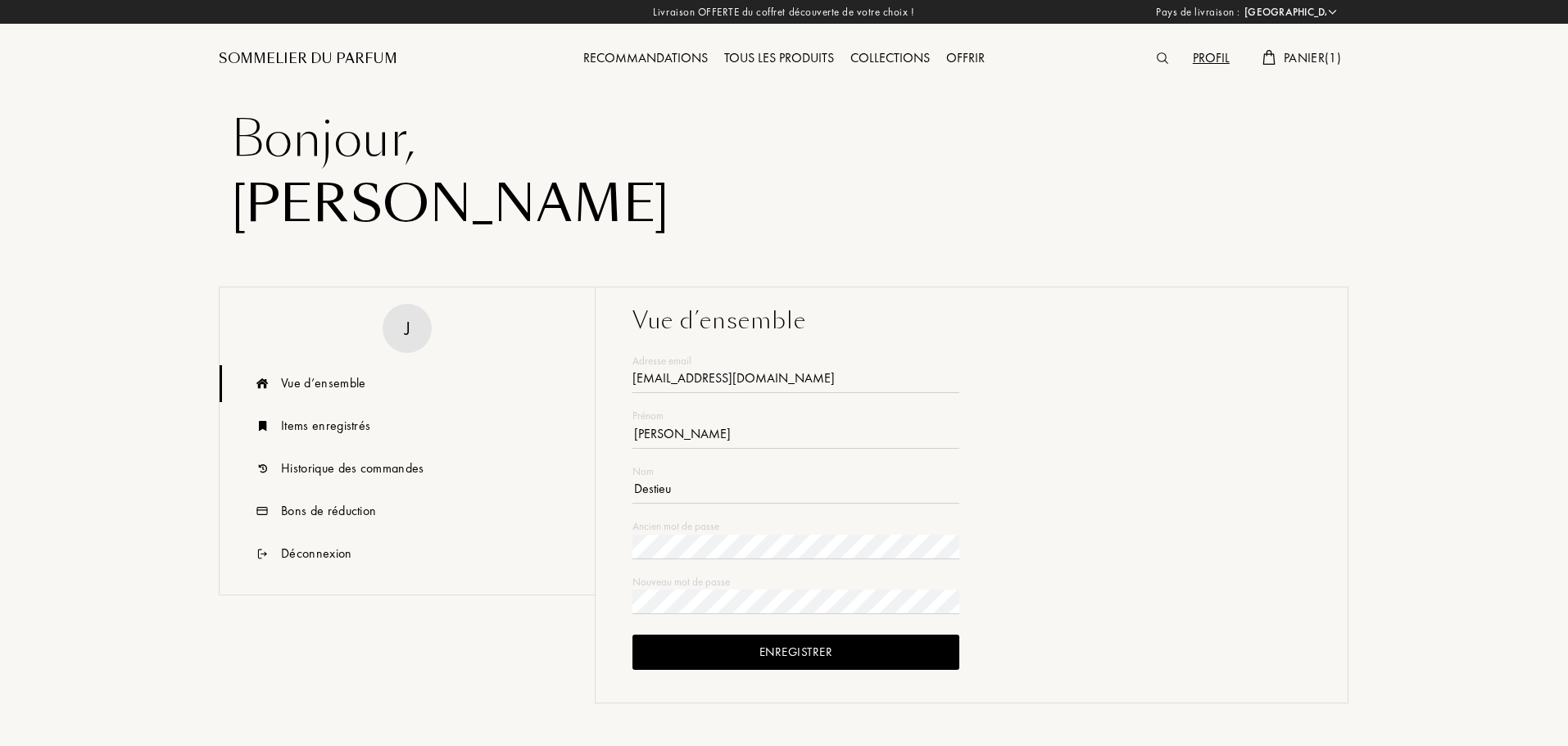
select select "FR"
click at [345, 472] on div "Historique des commandes" at bounding box center [353, 468] width 143 height 20
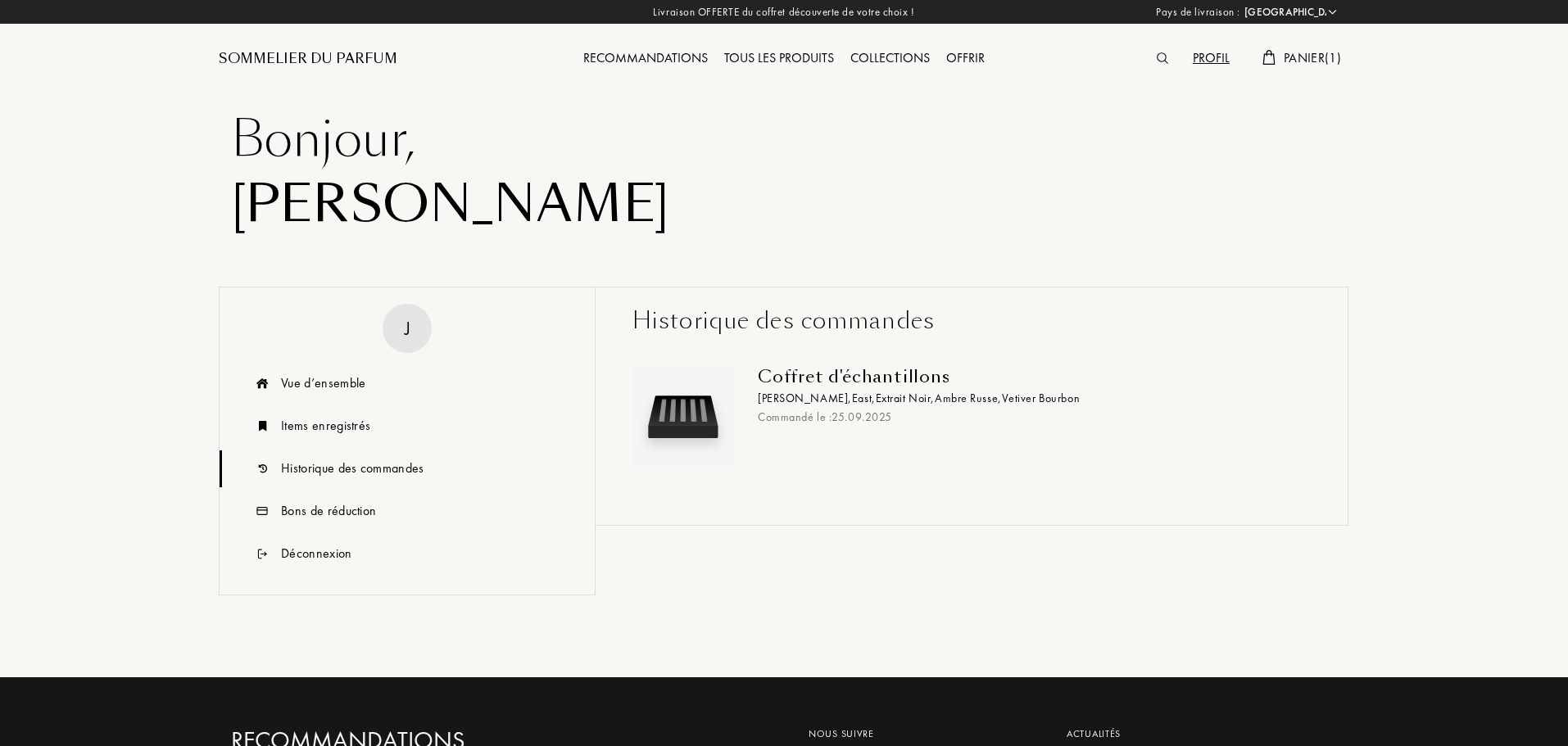
click at [827, 414] on div "Commandé le : 25 . 09 . 2025" at bounding box center [1028, 416] width 540 height 17
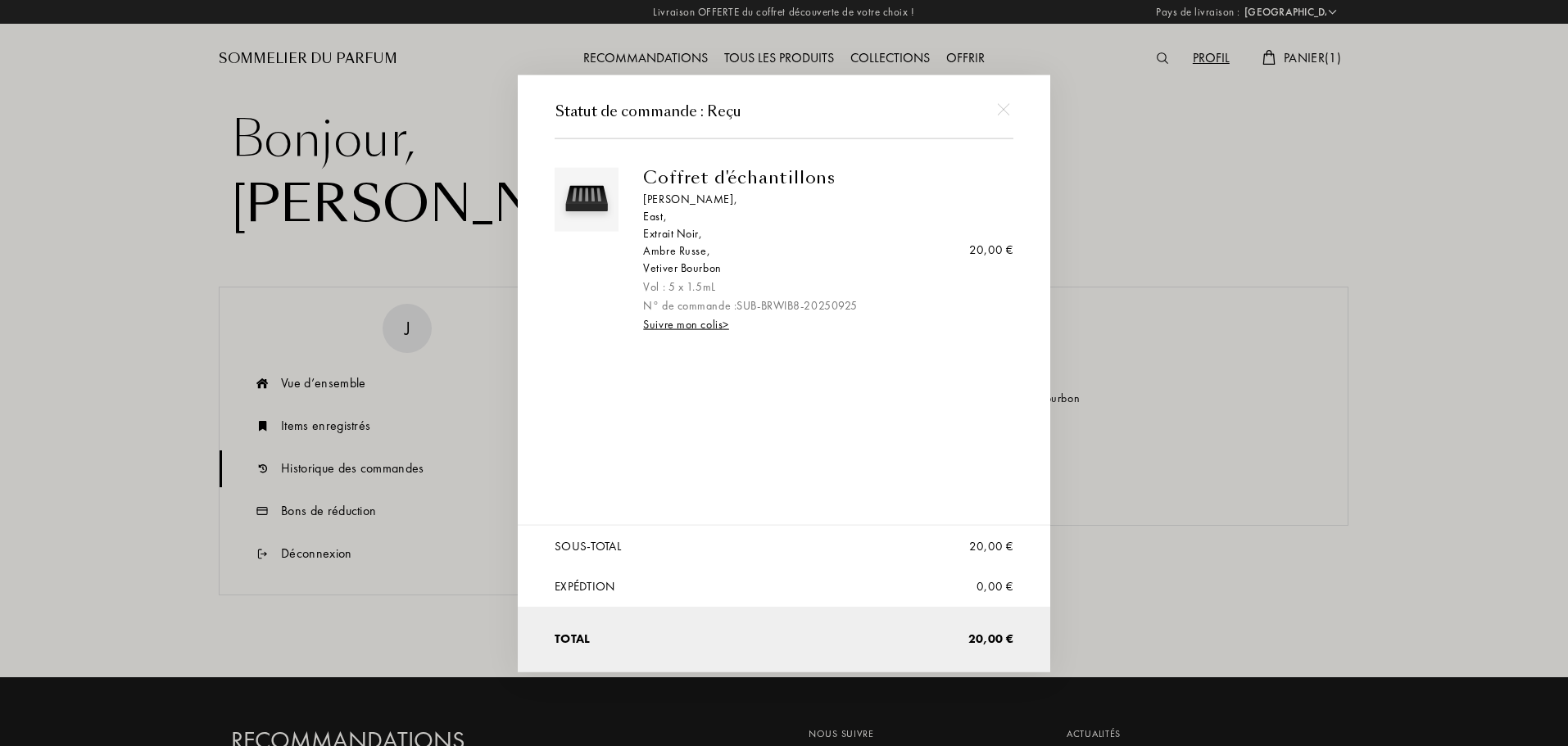
click at [1013, 105] on div at bounding box center [1003, 108] width 37 height 37
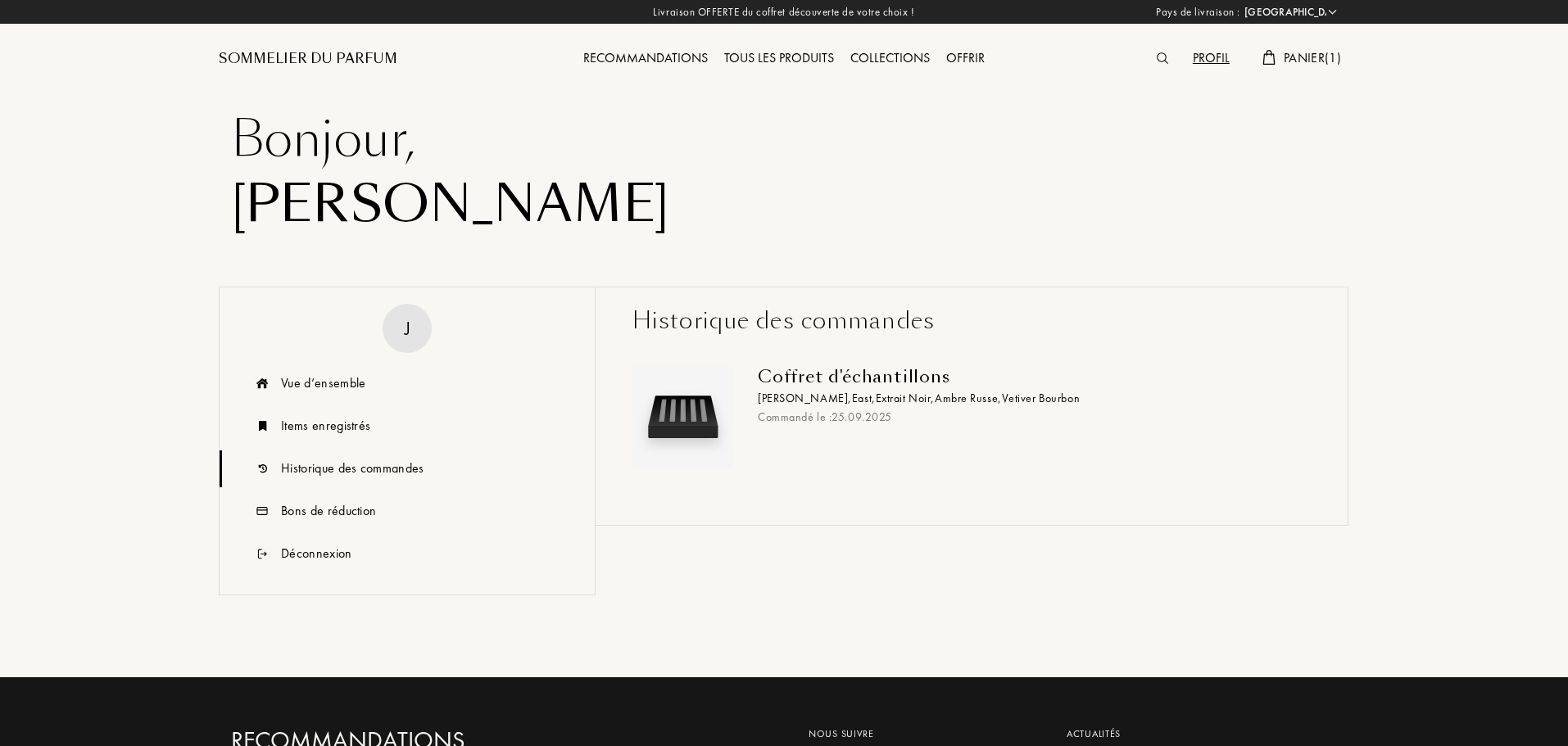
click at [1161, 62] on img at bounding box center [1162, 58] width 12 height 12
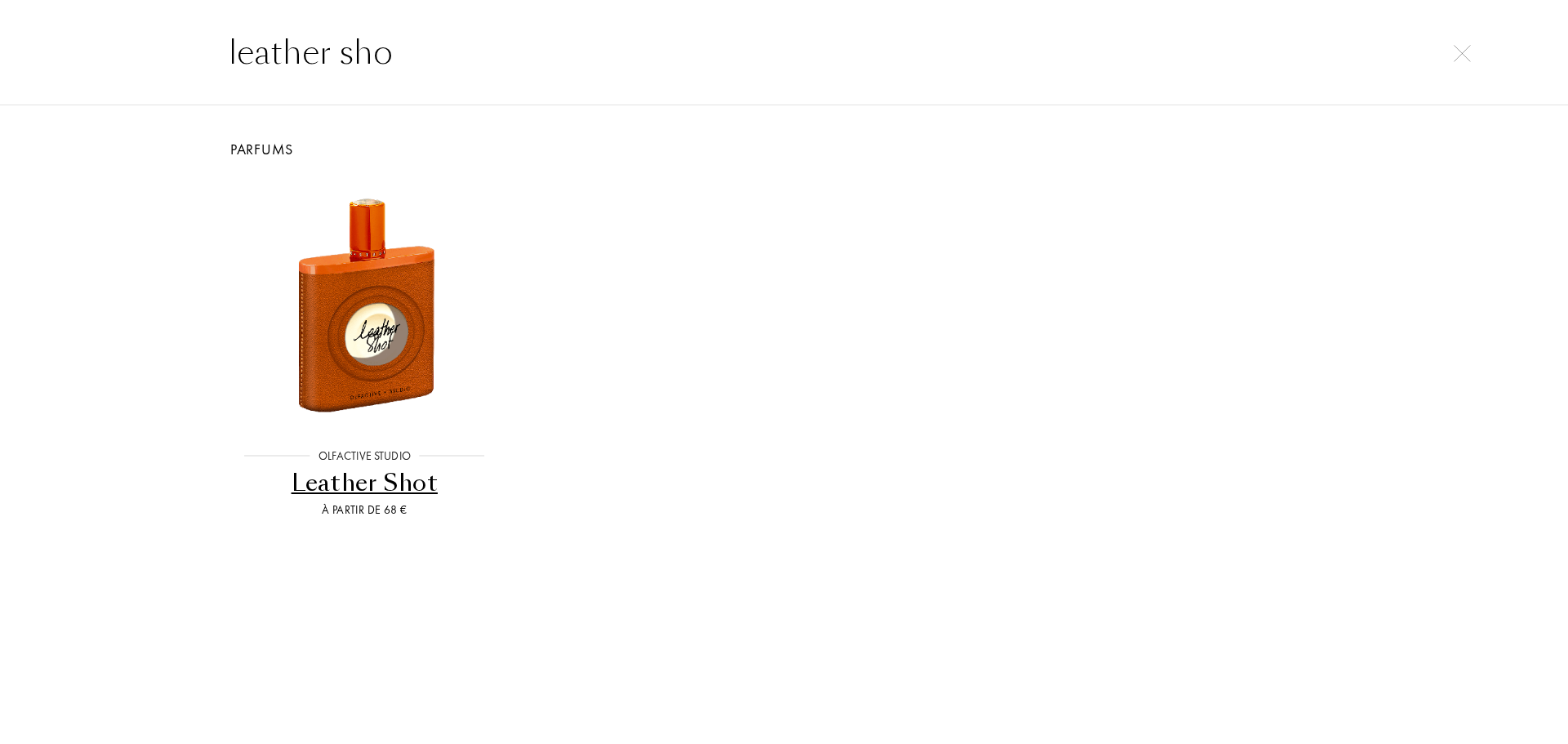
type input "leather sho"
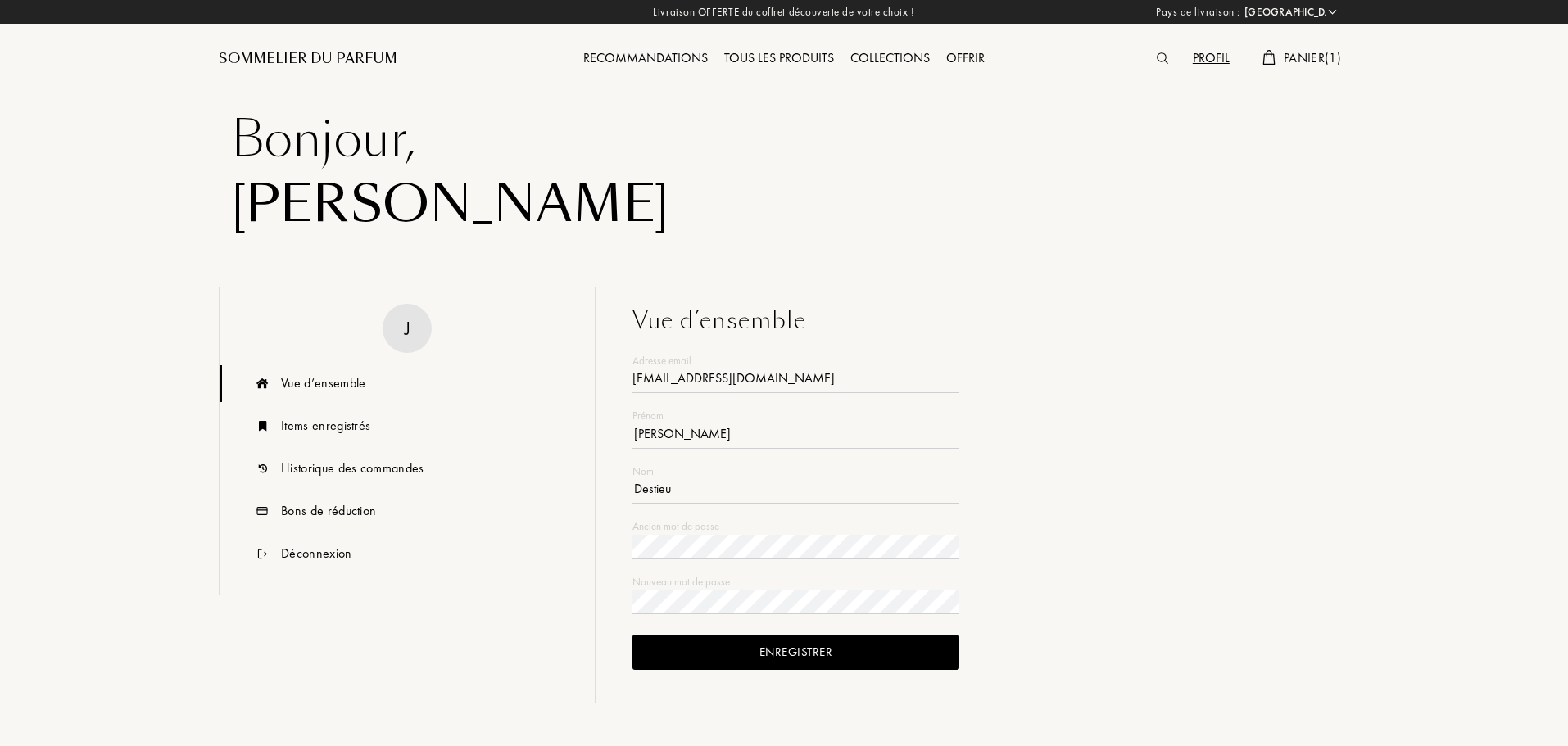
select select "FR"
click at [345, 472] on div "Historique des commandes" at bounding box center [353, 468] width 143 height 20
